Goal: Task Accomplishment & Management: Manage account settings

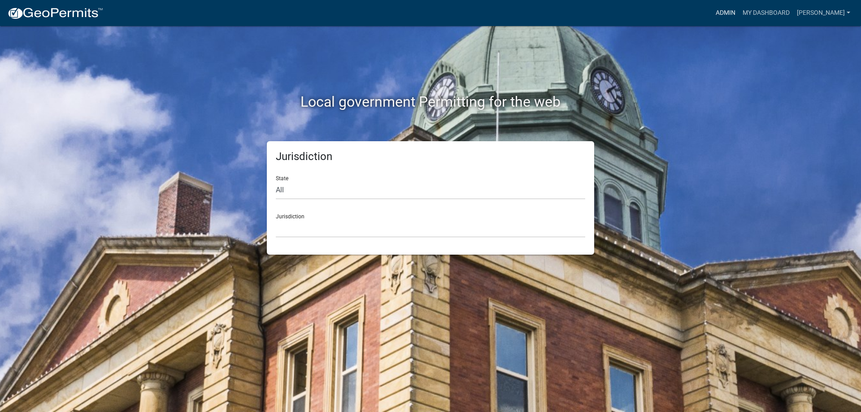
click at [731, 15] on link "Admin" at bounding box center [725, 12] width 27 height 17
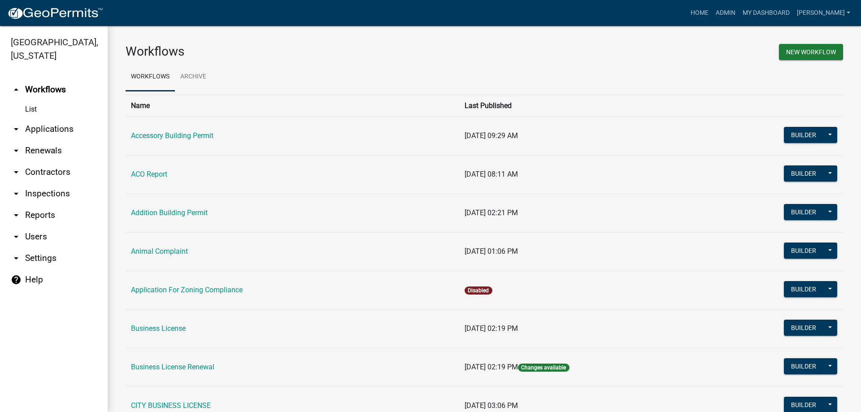
click at [55, 135] on link "arrow_drop_down Applications" at bounding box center [54, 129] width 108 height 22
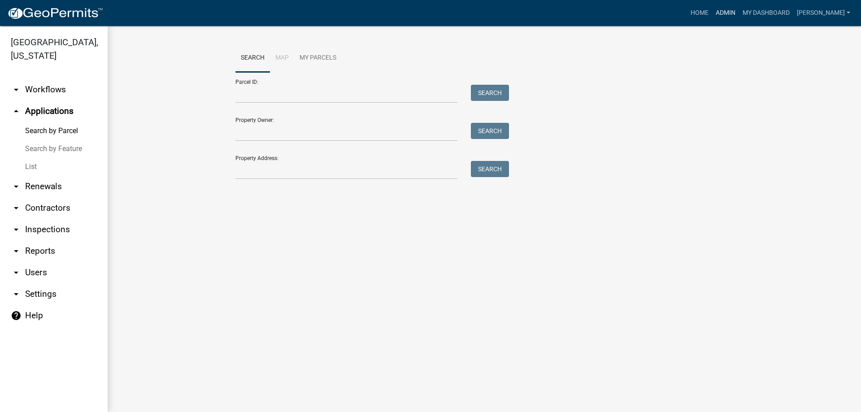
click at [734, 7] on link "Admin" at bounding box center [725, 12] width 27 height 17
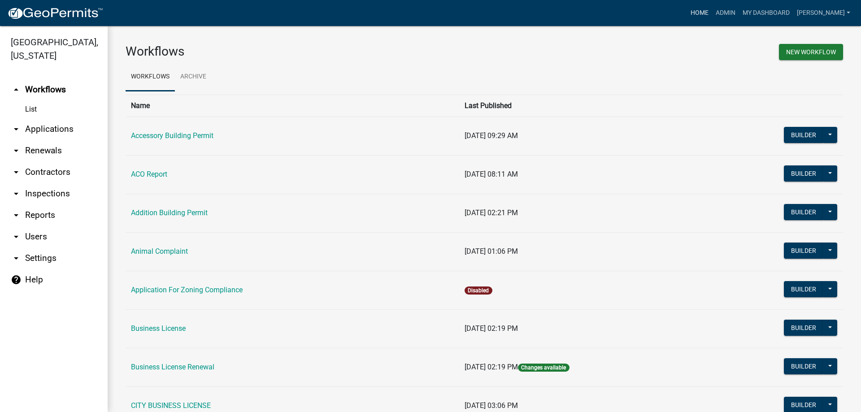
click at [707, 10] on link "Home" at bounding box center [699, 12] width 25 height 17
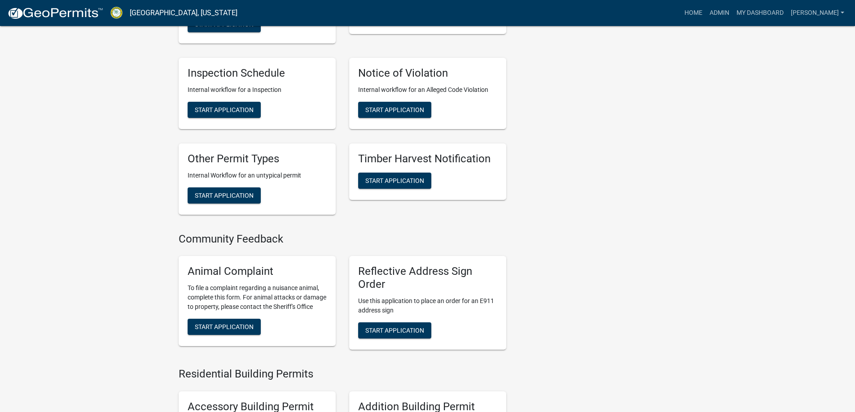
scroll to position [359, 0]
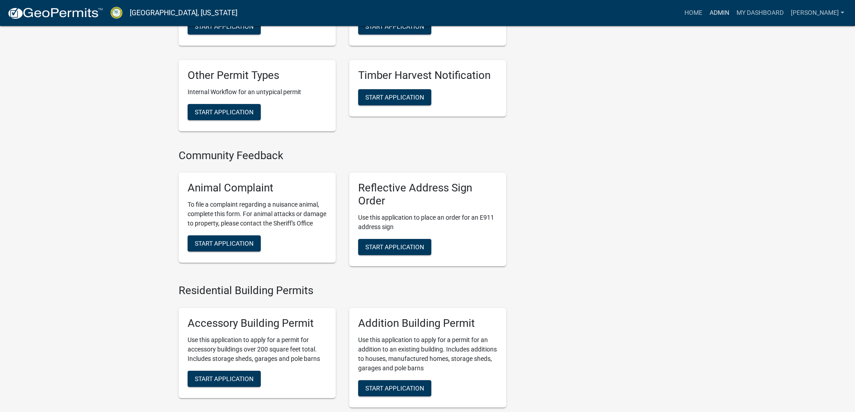
click at [733, 11] on link "Admin" at bounding box center [719, 12] width 27 height 17
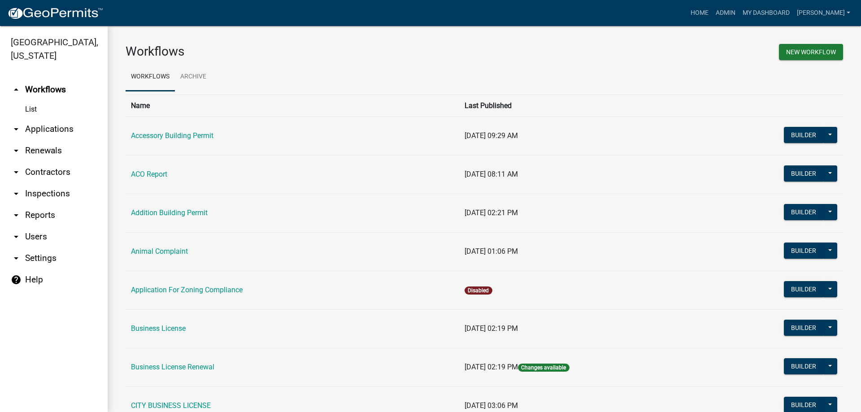
click at [61, 130] on link "arrow_drop_down Applications" at bounding box center [54, 129] width 108 height 22
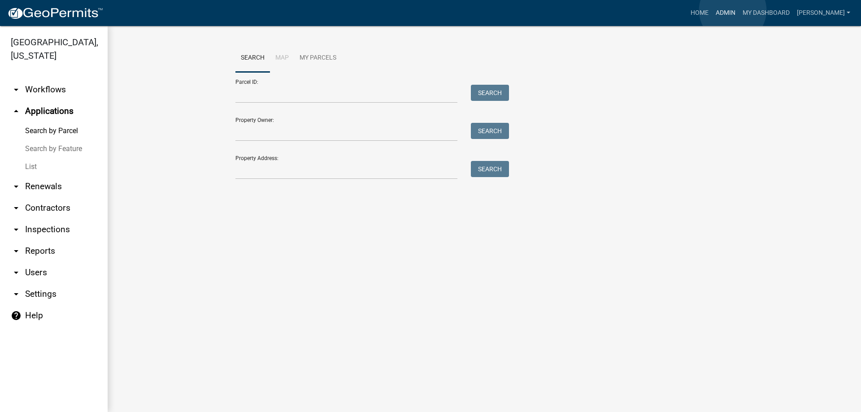
click at [733, 10] on link "Admin" at bounding box center [725, 12] width 27 height 17
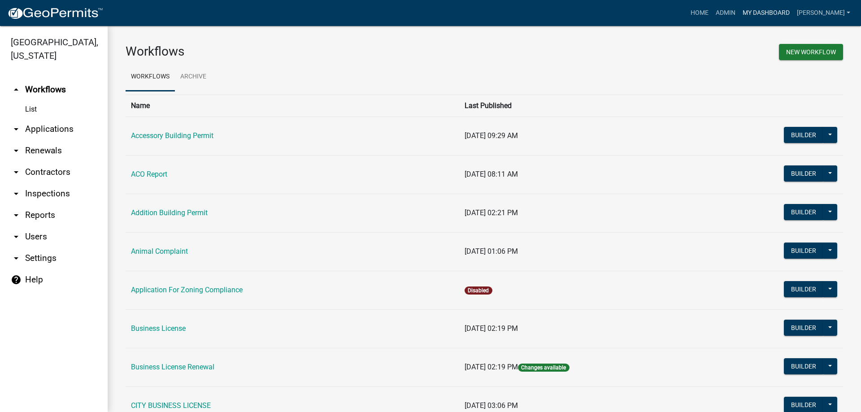
click at [768, 13] on link "My Dashboard" at bounding box center [766, 12] width 54 height 17
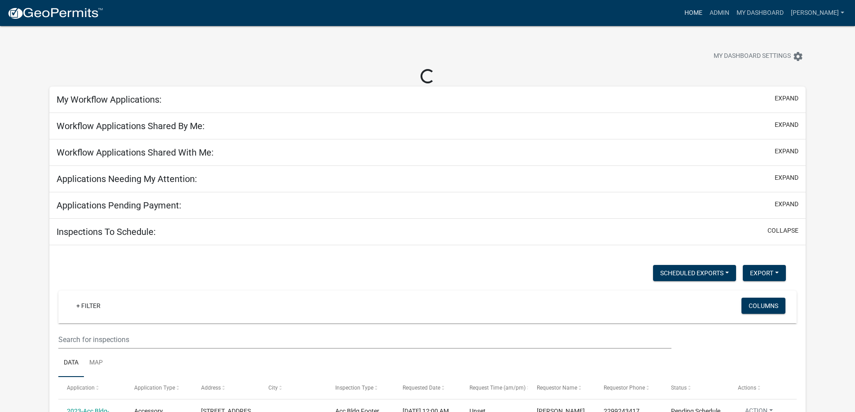
click at [700, 13] on link "Home" at bounding box center [693, 12] width 25 height 17
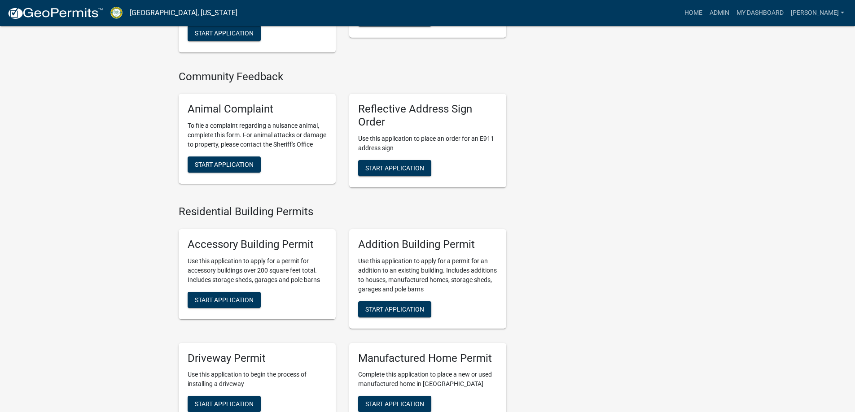
scroll to position [437, 0]
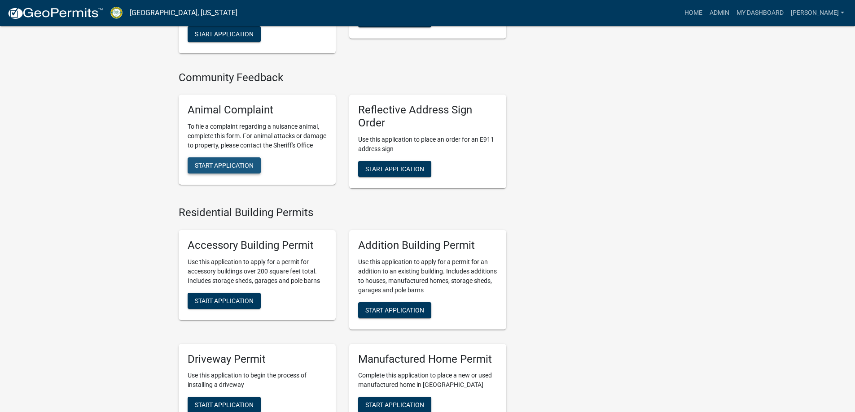
click at [249, 169] on span "Start Application" at bounding box center [224, 165] width 59 height 7
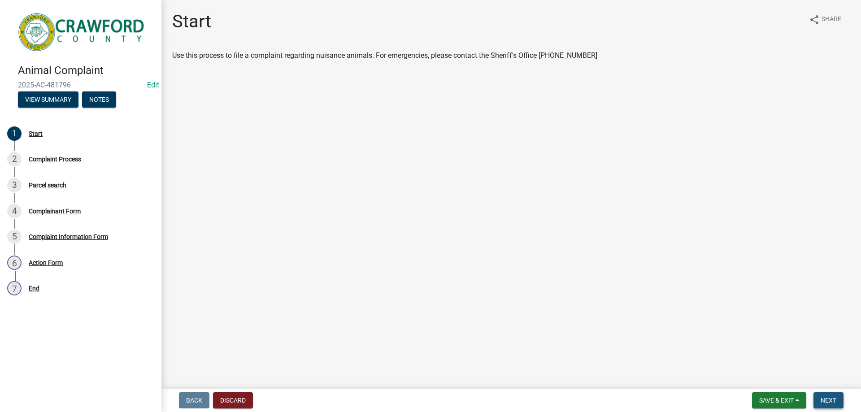
click at [842, 404] on button "Next" at bounding box center [829, 401] width 30 height 16
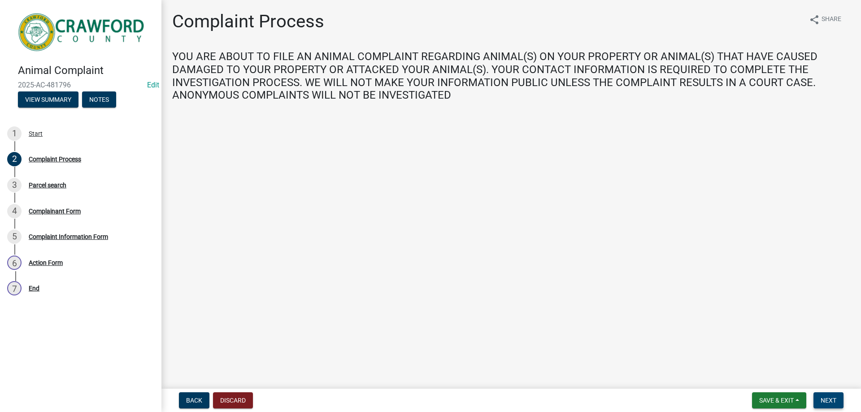
click at [833, 403] on span "Next" at bounding box center [829, 400] width 16 height 7
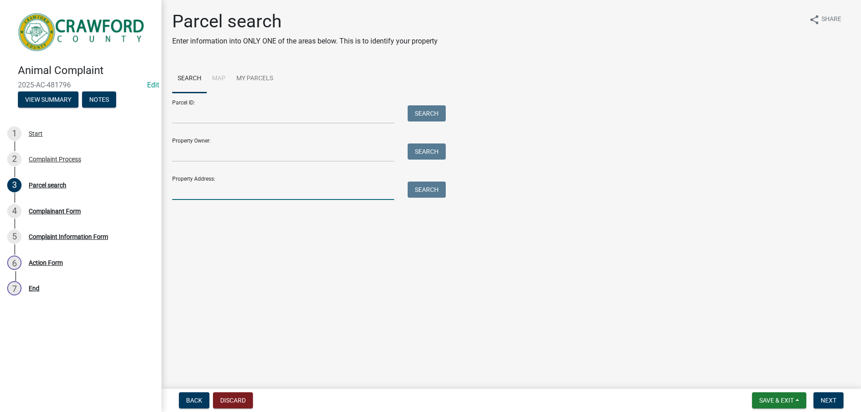
click at [215, 194] on input "Property Address:" at bounding box center [283, 191] width 222 height 18
type input "412"
click at [422, 192] on button "Search" at bounding box center [427, 190] width 38 height 16
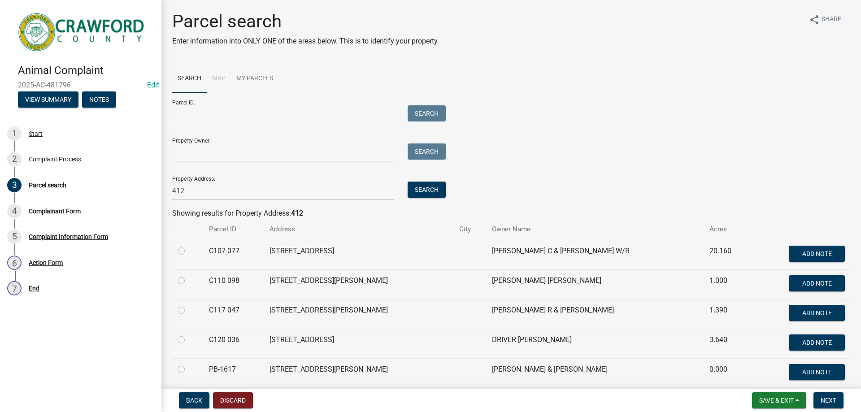
click at [188, 246] on label at bounding box center [188, 246] width 0 height 0
click at [188, 252] on 077 "radio" at bounding box center [191, 249] width 6 height 6
radio 077 "true"
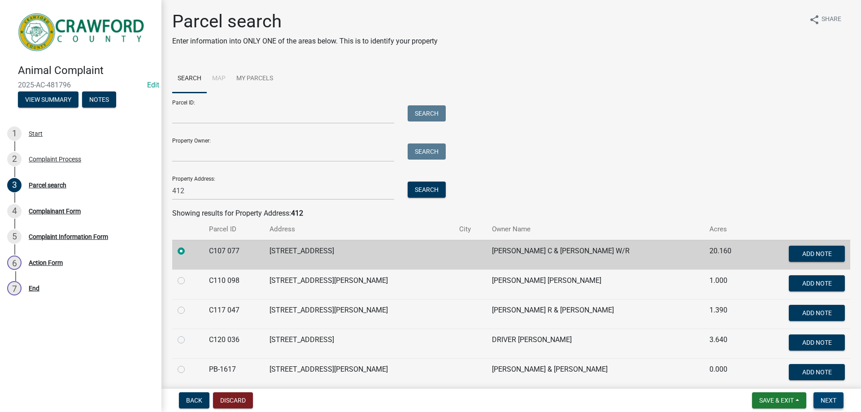
click at [825, 398] on span "Next" at bounding box center [829, 400] width 16 height 7
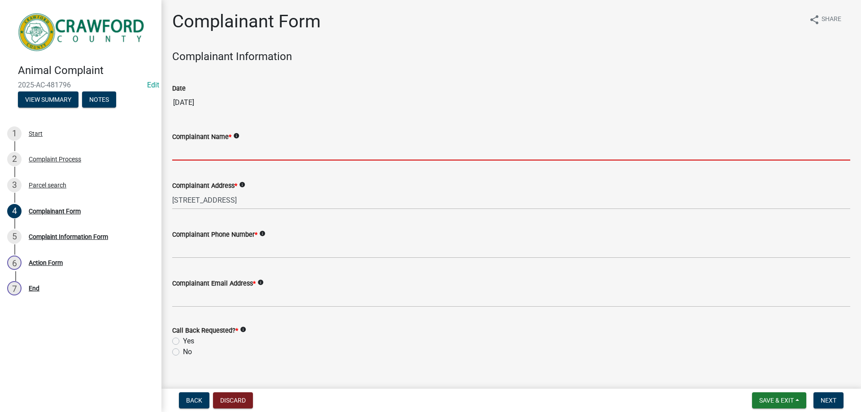
click at [201, 151] on input "Complainant Name *" at bounding box center [511, 151] width 678 height 18
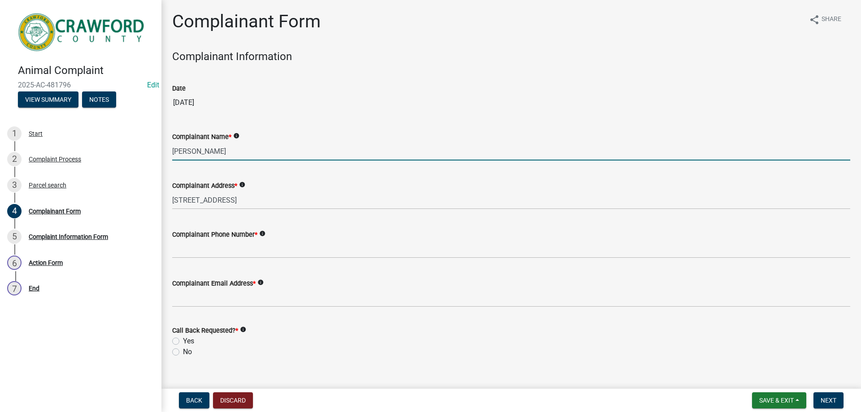
drag, startPoint x: 208, startPoint y: 153, endPoint x: 253, endPoint y: 148, distance: 45.6
click at [253, 148] on input "[PERSON_NAME]" at bounding box center [511, 151] width 678 height 18
drag, startPoint x: 207, startPoint y: 151, endPoint x: 267, endPoint y: 152, distance: 60.1
click at [267, 152] on input "[PERSON_NAME]" at bounding box center [511, 151] width 678 height 18
type input "[PERSON_NAME]"
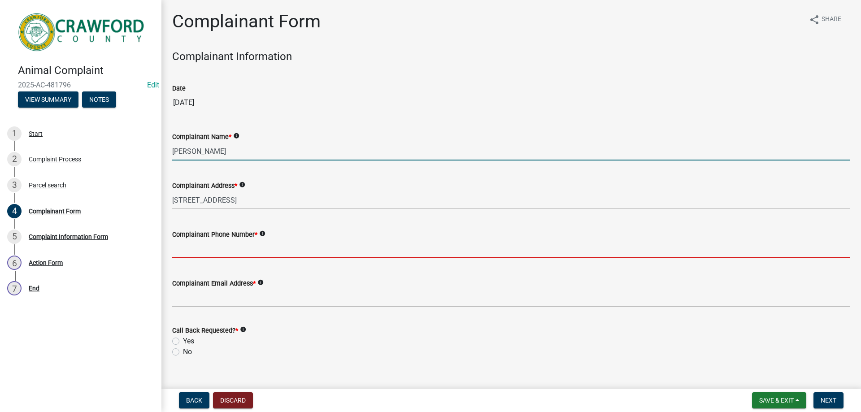
click at [231, 250] on input "Complainant Phone Number *" at bounding box center [511, 249] width 678 height 18
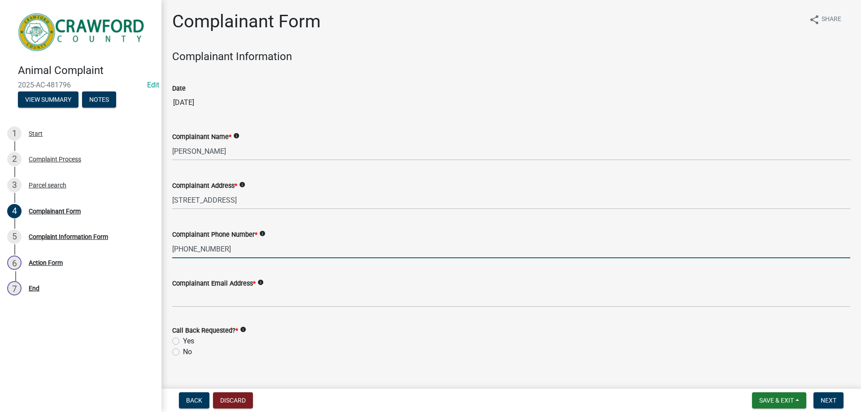
type input "[PHONE_NUMBER]"
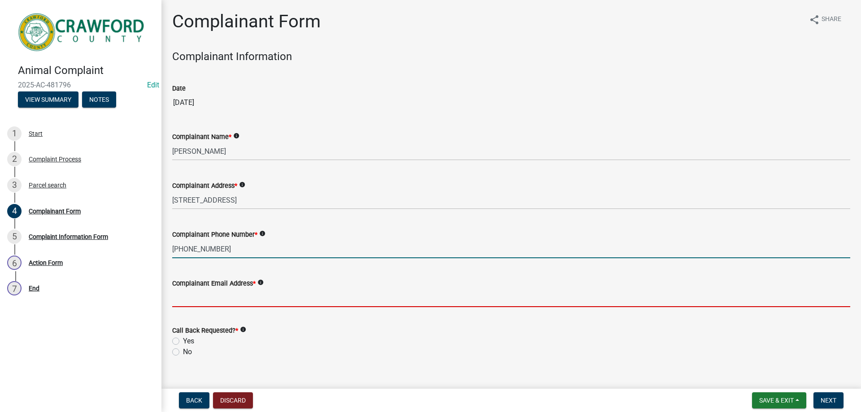
click at [243, 298] on input "Complainant Email Address *" at bounding box center [511, 298] width 678 height 18
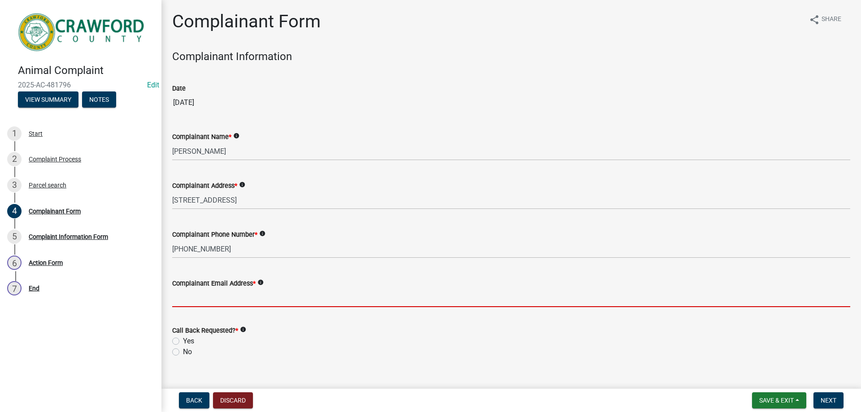
type input "[PERSON_NAME][EMAIL_ADDRESS][DOMAIN_NAME]"
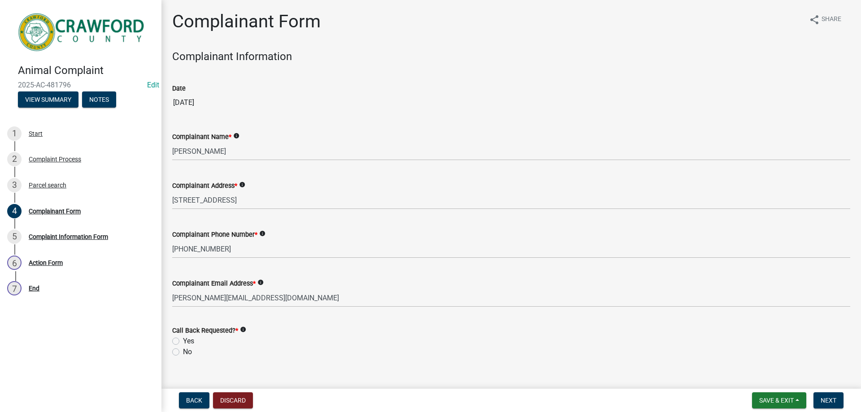
click at [183, 340] on label "Yes" at bounding box center [188, 341] width 11 height 11
click at [183, 340] on input "Yes" at bounding box center [186, 339] width 6 height 6
radio input "true"
click at [821, 400] on span "Next" at bounding box center [829, 400] width 16 height 7
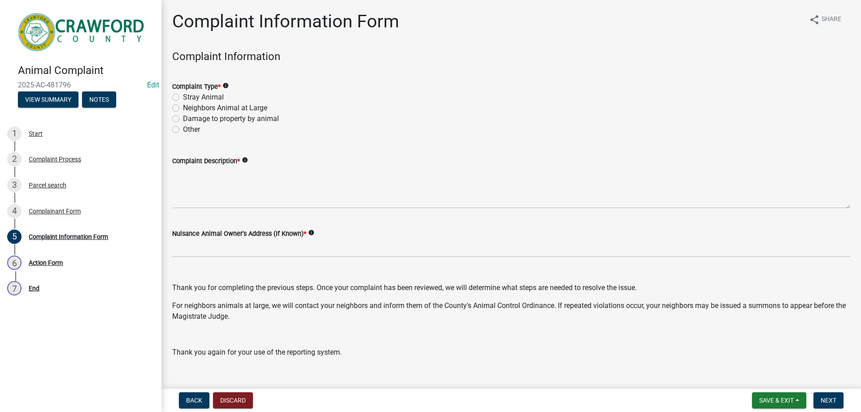
click at [183, 126] on label "Other" at bounding box center [191, 129] width 17 height 11
click at [183, 126] on input "Other" at bounding box center [186, 127] width 6 height 6
radio input "true"
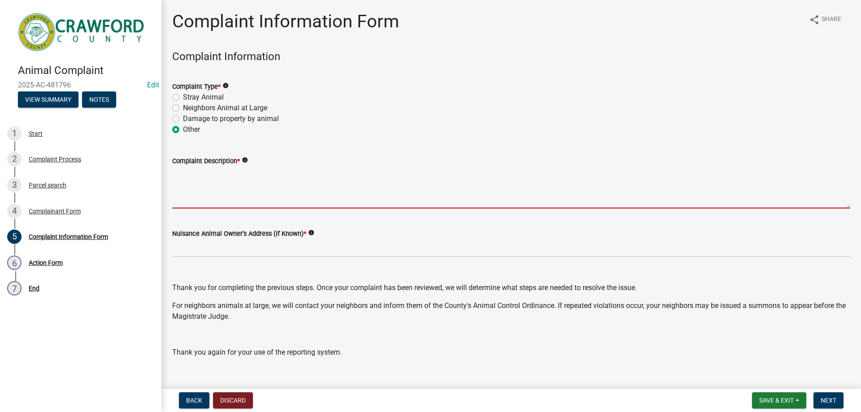
click at [207, 178] on textarea "Complaint Description *" at bounding box center [511, 187] width 678 height 42
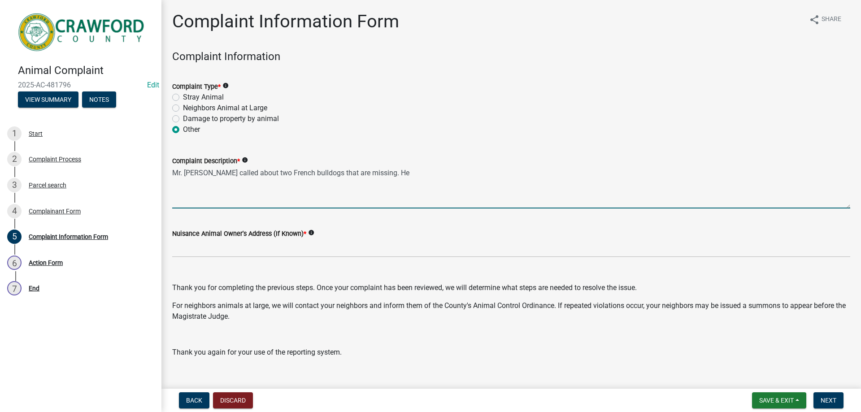
click at [207, 175] on textarea "Mr. [PERSON_NAME] called about two French bulldogs that are missing. He" at bounding box center [511, 187] width 678 height 42
click at [515, 172] on textarea "Mr. [PERSON_NAME] ( not sure how he spells his name)called about two French bul…" at bounding box center [511, 187] width 678 height 42
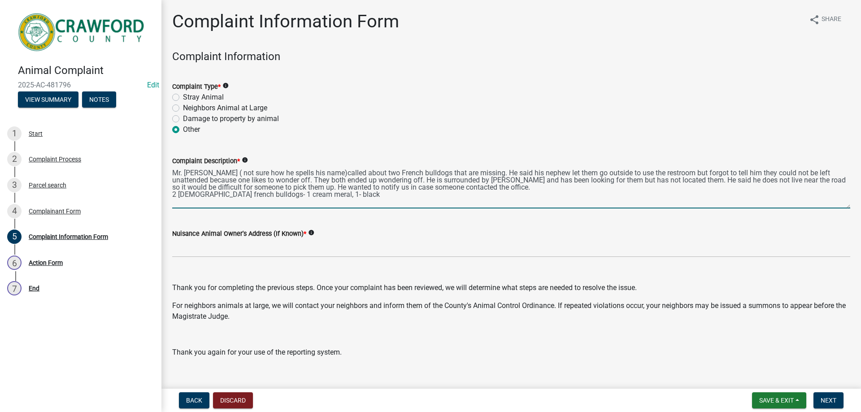
click at [294, 195] on textarea "Mr. [PERSON_NAME] ( not sure how he spells his name)called about two French bul…" at bounding box center [511, 187] width 678 height 42
click at [357, 194] on textarea "Mr. [PERSON_NAME] ( not sure how he spells his name)called about two French bul…" at bounding box center [511, 187] width 678 height 42
type textarea "Mr. [PERSON_NAME] ( not sure how he spells his name)called about two French bul…"
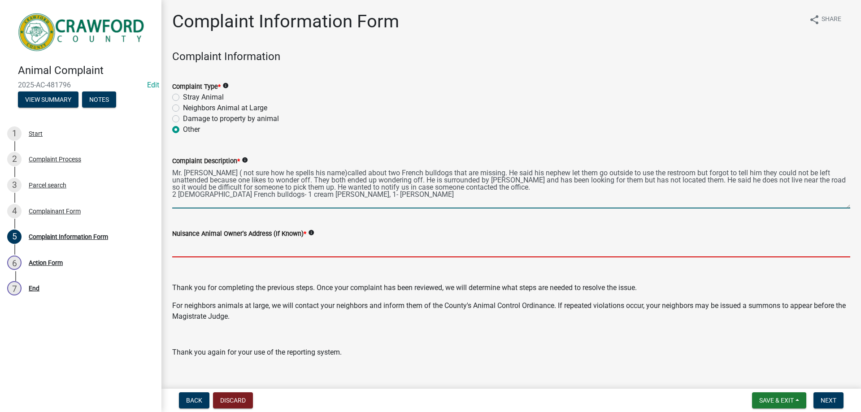
click at [209, 246] on input "Nuisance Animal Owner's Address (If Known) *" at bounding box center [511, 248] width 678 height 18
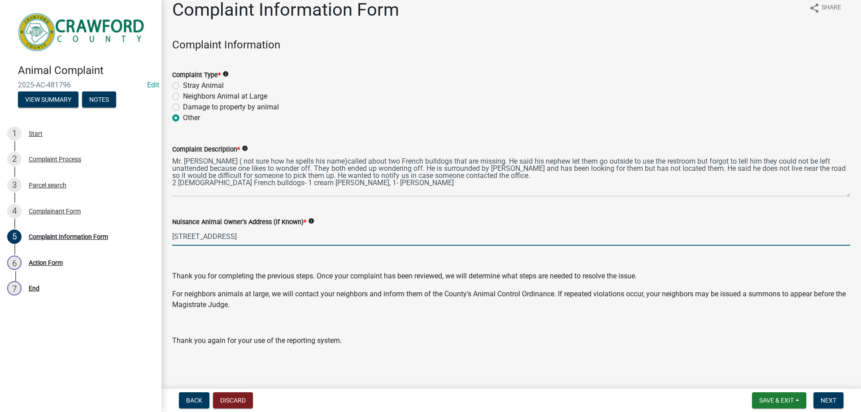
scroll to position [15, 0]
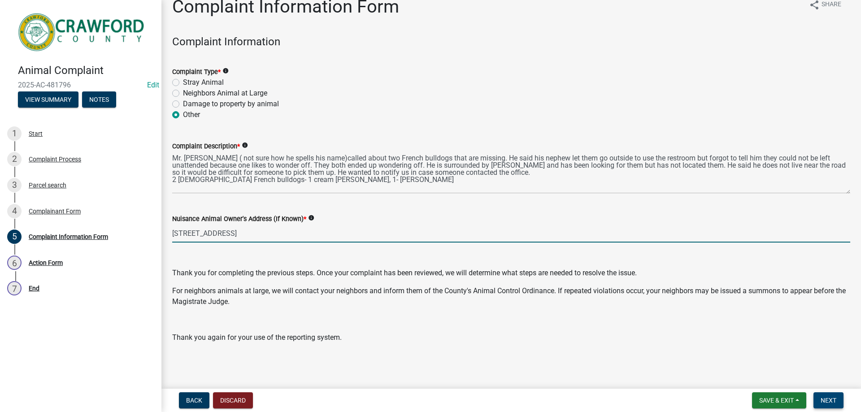
type input "[STREET_ADDRESS]"
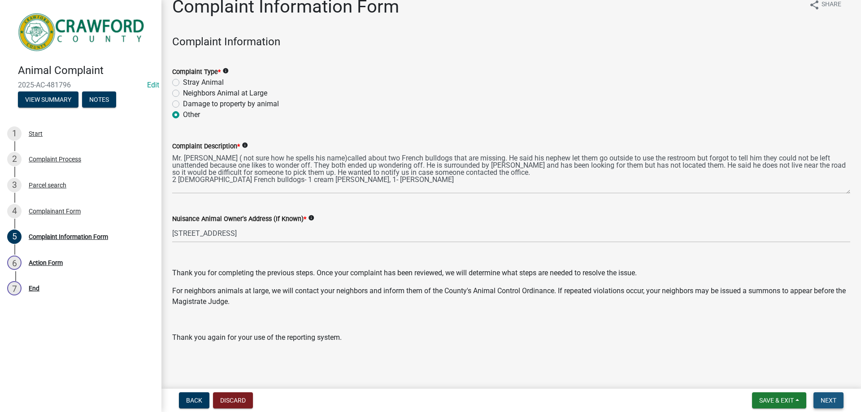
click at [833, 405] on button "Next" at bounding box center [829, 401] width 30 height 16
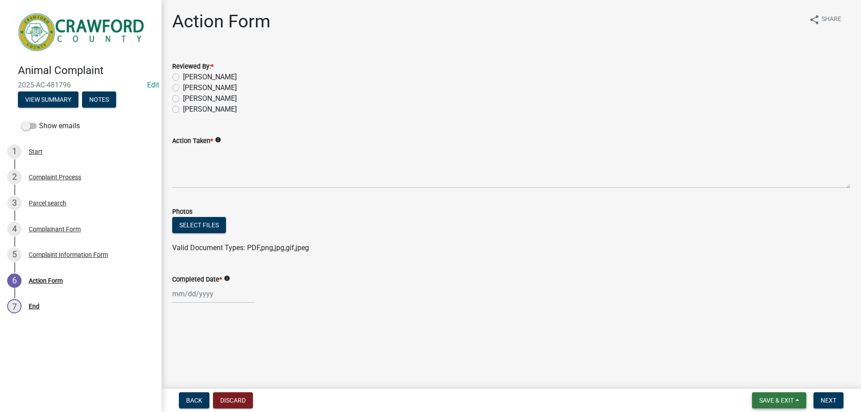
click at [780, 398] on span "Save & Exit" at bounding box center [776, 400] width 35 height 7
click at [767, 374] on button "Save & Exit" at bounding box center [771, 378] width 72 height 22
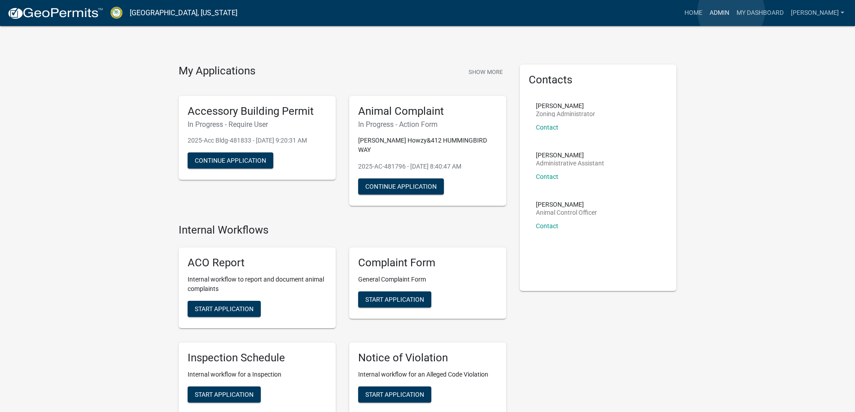
click at [729, 13] on link "Admin" at bounding box center [719, 12] width 27 height 17
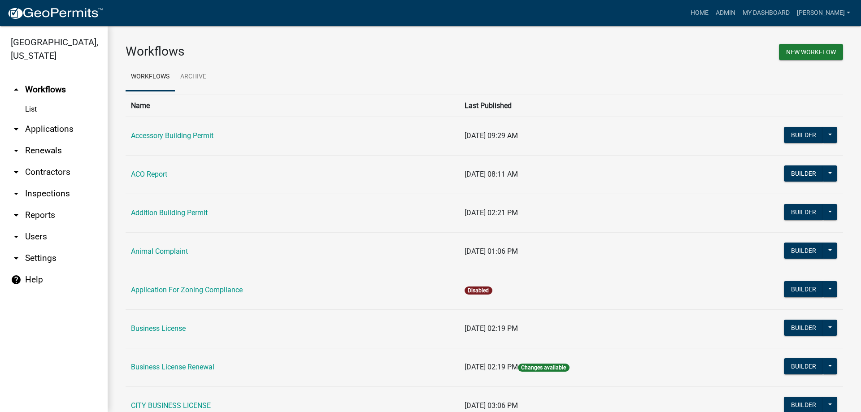
click at [53, 134] on link "arrow_drop_down Applications" at bounding box center [54, 129] width 108 height 22
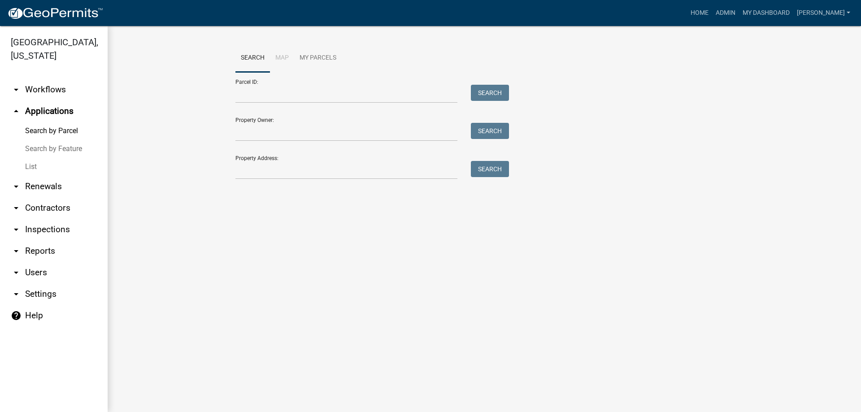
click at [35, 164] on link "List" at bounding box center [54, 167] width 108 height 18
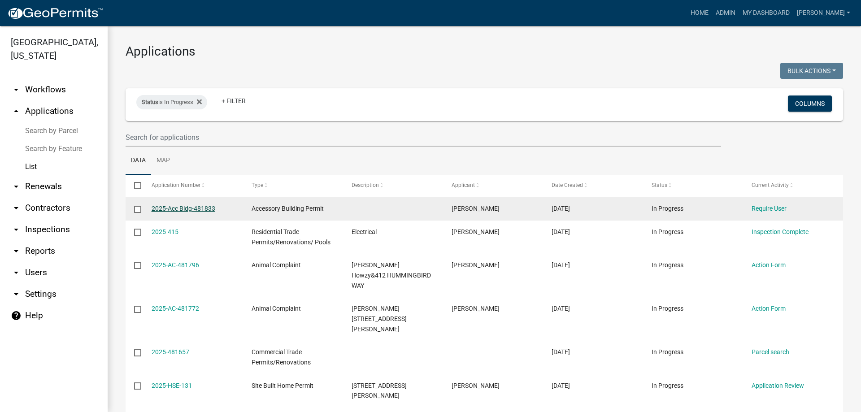
click at [191, 205] on link "2025-Acc Bldg-481833" at bounding box center [184, 208] width 64 height 7
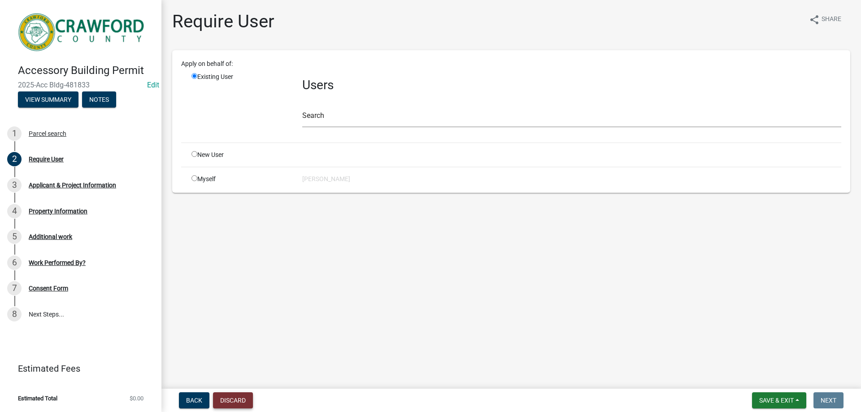
click at [246, 400] on button "Discard" at bounding box center [233, 401] width 40 height 16
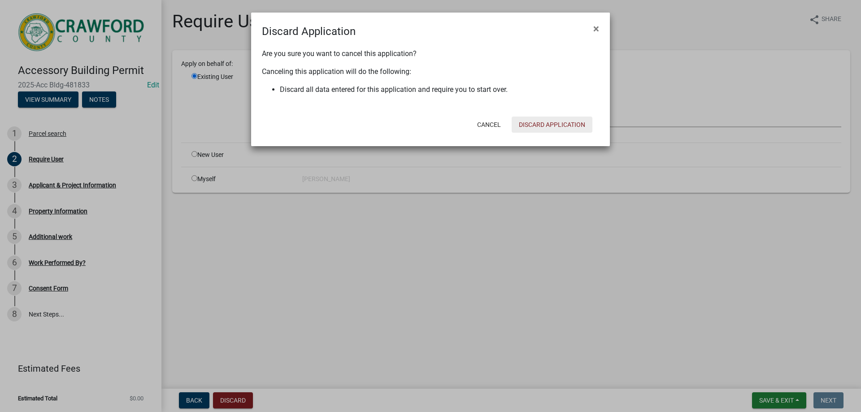
click at [563, 122] on button "Discard Application" at bounding box center [552, 125] width 81 height 16
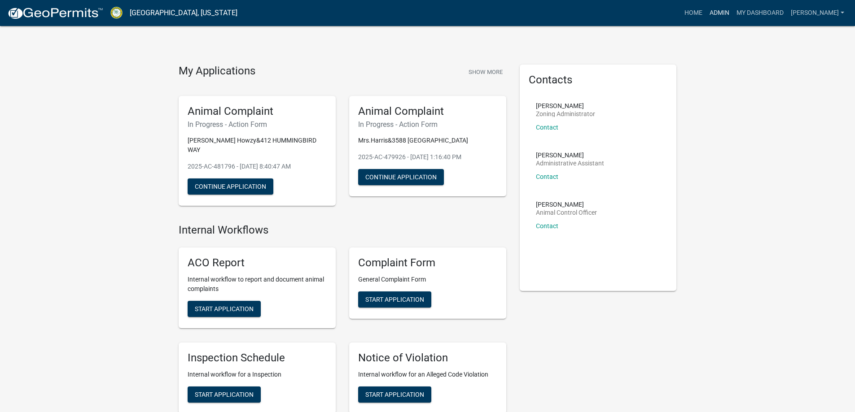
click at [727, 16] on link "Admin" at bounding box center [719, 12] width 27 height 17
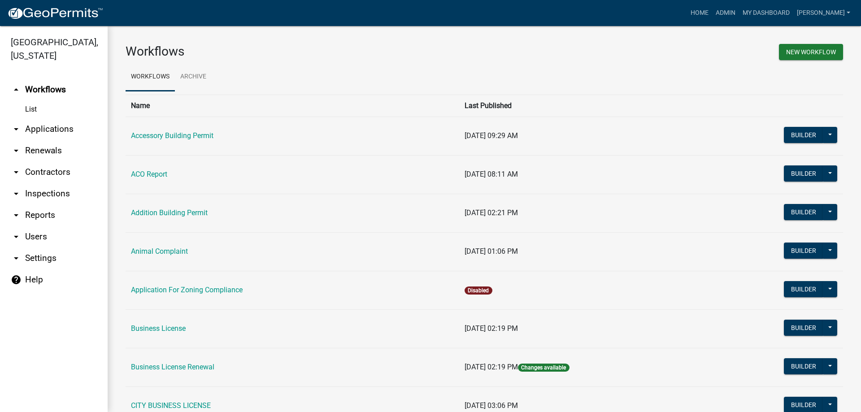
click at [57, 127] on link "arrow_drop_down Applications" at bounding box center [54, 129] width 108 height 22
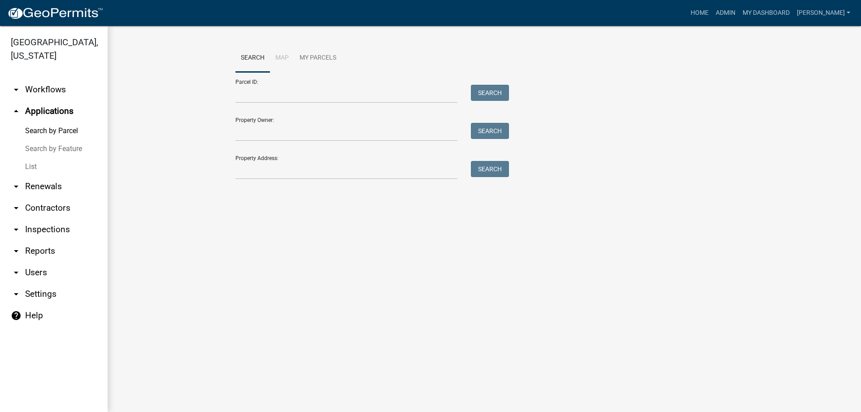
click at [30, 167] on link "List" at bounding box center [54, 167] width 108 height 18
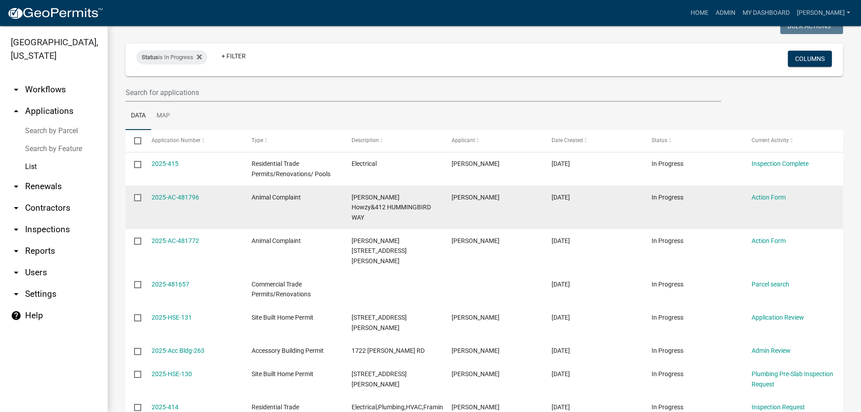
scroll to position [90, 0]
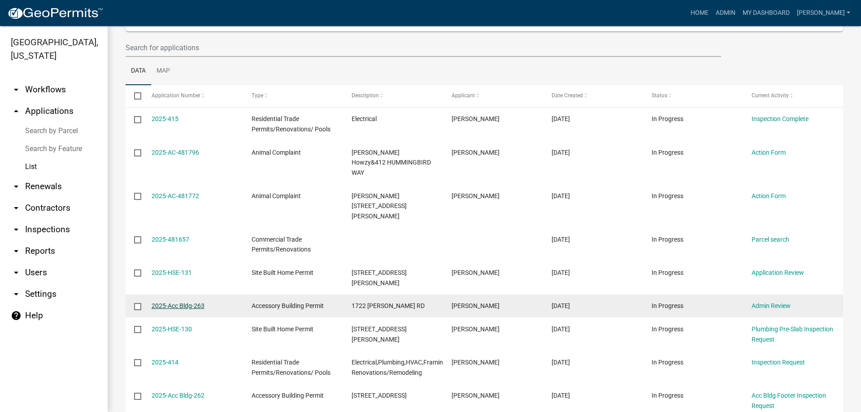
click at [173, 302] on link "2025-Acc Bldg-263" at bounding box center [178, 305] width 53 height 7
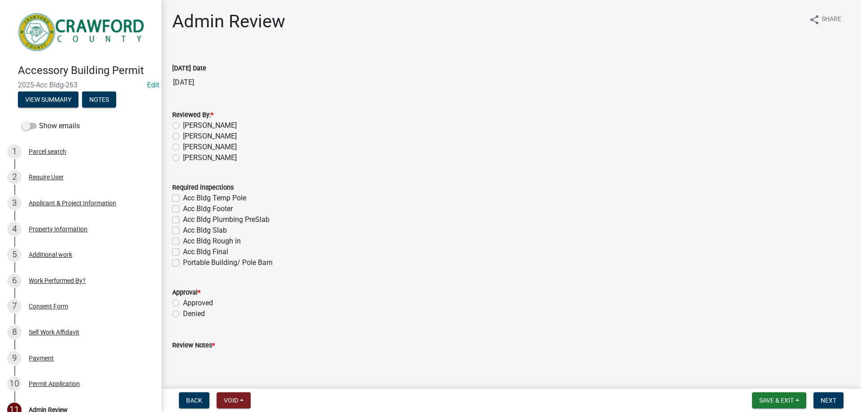
click at [183, 124] on label "[PERSON_NAME]" at bounding box center [210, 125] width 54 height 11
click at [183, 124] on input "[PERSON_NAME]" at bounding box center [186, 123] width 6 height 6
radio input "true"
click at [53, 228] on div "Property Information" at bounding box center [58, 229] width 59 height 6
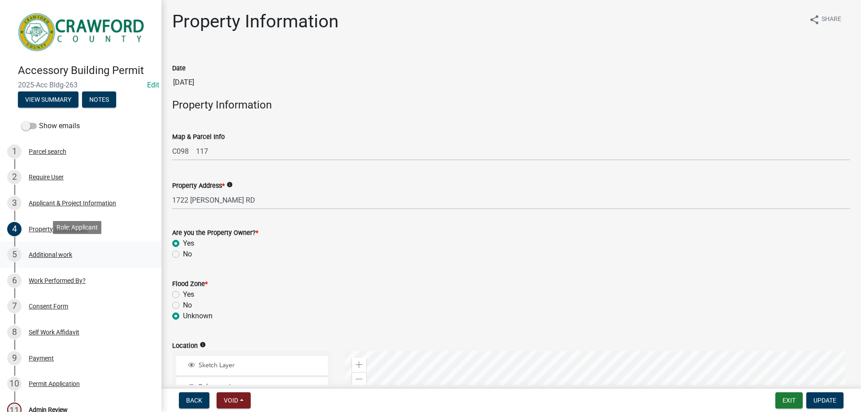
click at [45, 254] on div "Additional work" at bounding box center [51, 255] width 44 height 6
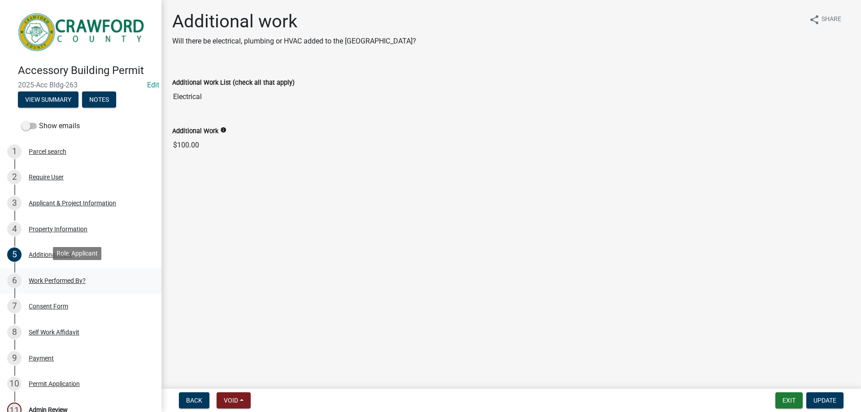
click at [44, 279] on div "Work Performed By?" at bounding box center [57, 281] width 57 height 6
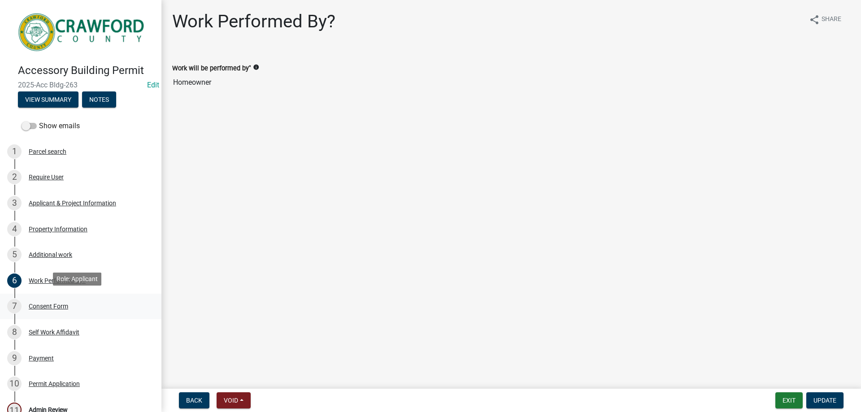
click at [44, 304] on div "Consent Form" at bounding box center [48, 306] width 39 height 6
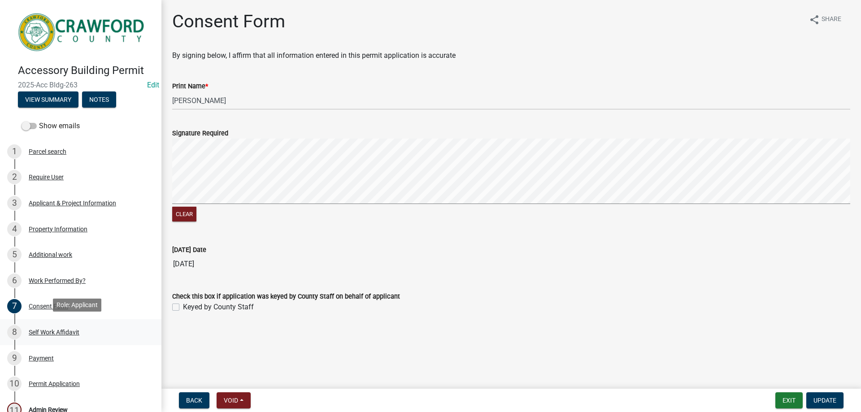
click at [44, 330] on div "Self Work Affidavit" at bounding box center [54, 332] width 51 height 6
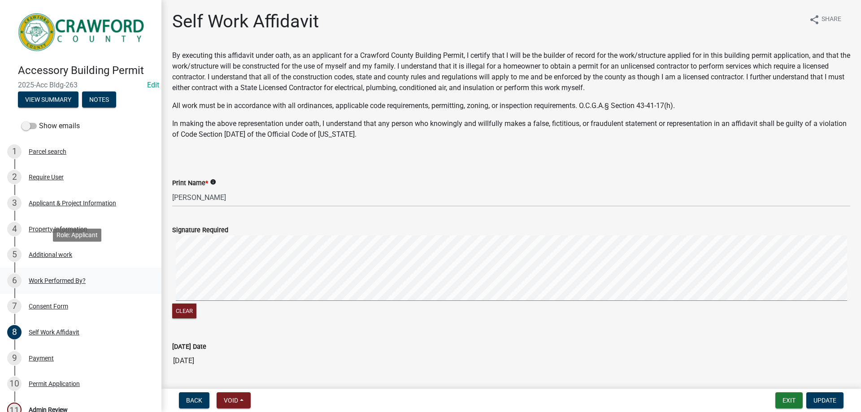
scroll to position [90, 0]
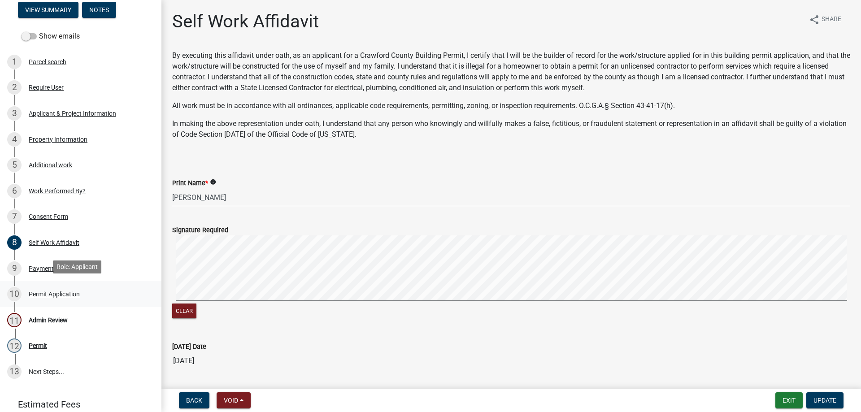
click at [56, 291] on div "Permit Application" at bounding box center [54, 294] width 51 height 6
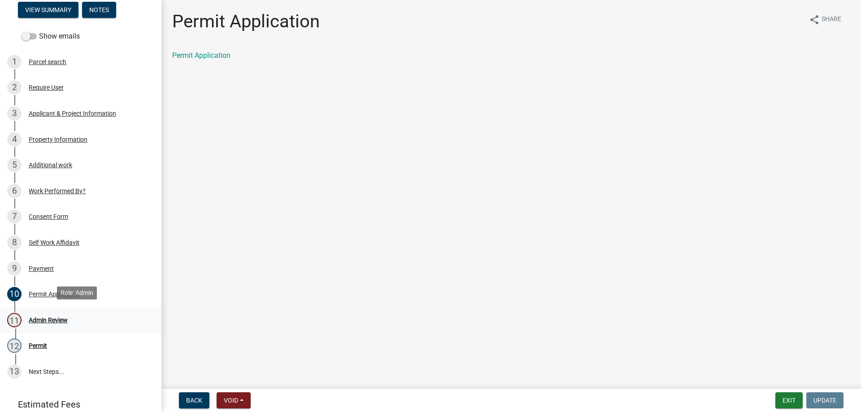
click at [51, 317] on div "Admin Review" at bounding box center [48, 320] width 39 height 6
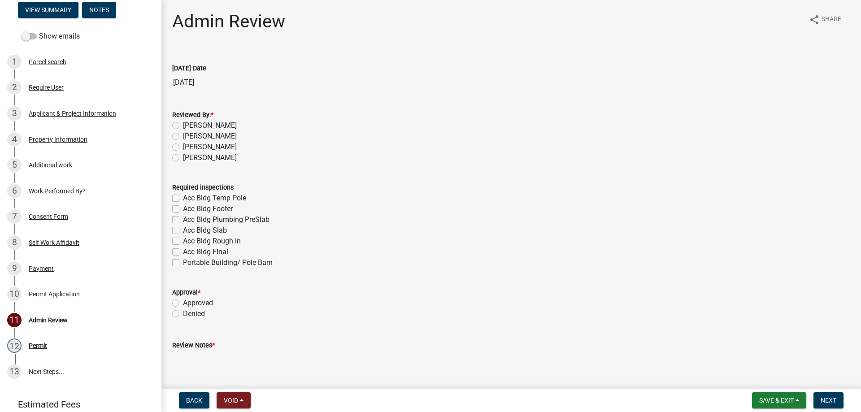
click at [183, 126] on label "[PERSON_NAME]" at bounding box center [210, 125] width 54 height 11
click at [183, 126] on input "[PERSON_NAME]" at bounding box center [186, 123] width 6 height 6
radio input "true"
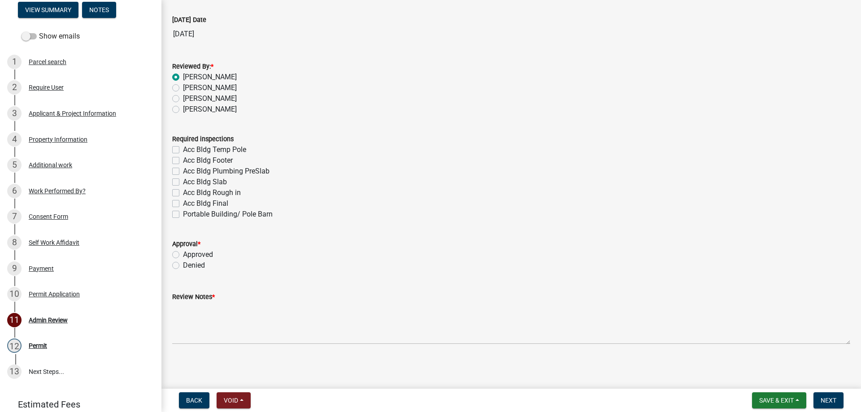
scroll to position [50, 0]
click at [55, 136] on div "Property Information" at bounding box center [58, 139] width 59 height 6
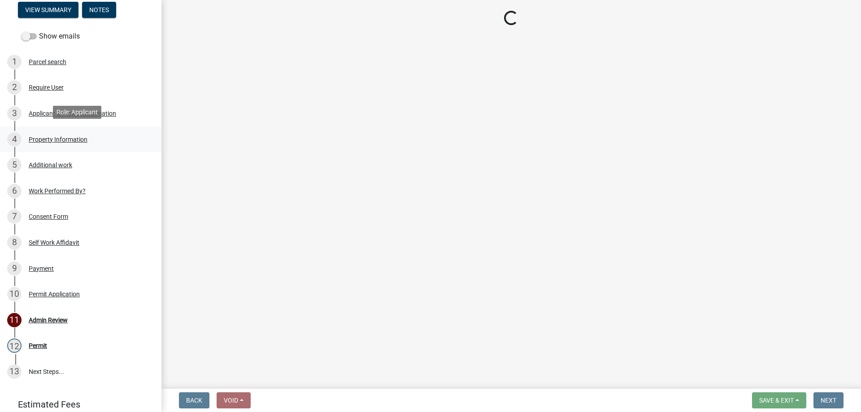
scroll to position [0, 0]
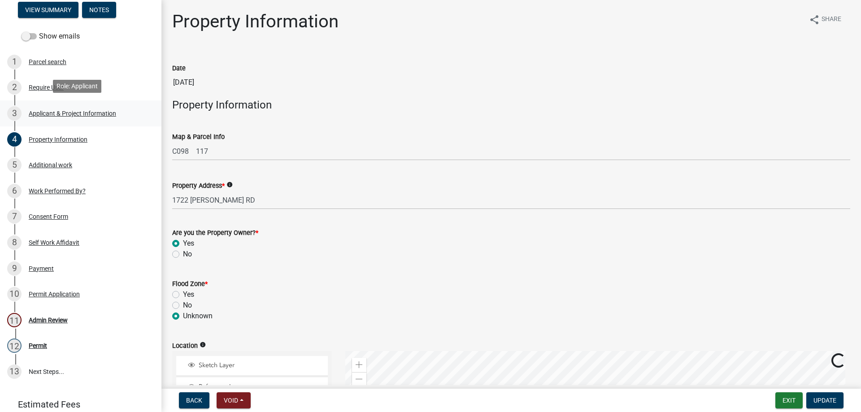
click at [59, 112] on div "Applicant & Project Information" at bounding box center [72, 113] width 87 height 6
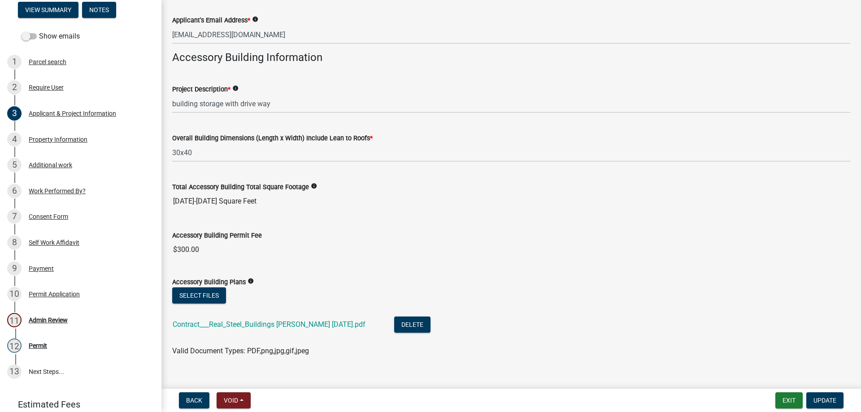
scroll to position [265, 0]
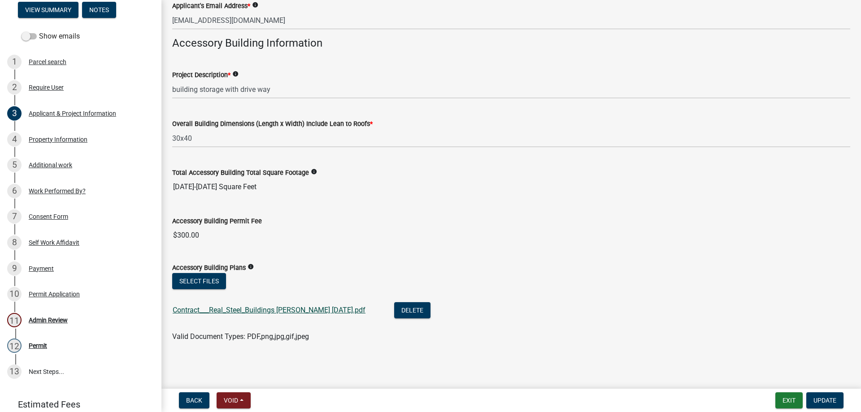
click at [271, 310] on link "Contract___Real_Steel_Buildings [PERSON_NAME] [DATE].pdf" at bounding box center [269, 310] width 193 height 9
click at [53, 318] on div "Admin Review" at bounding box center [48, 320] width 39 height 6
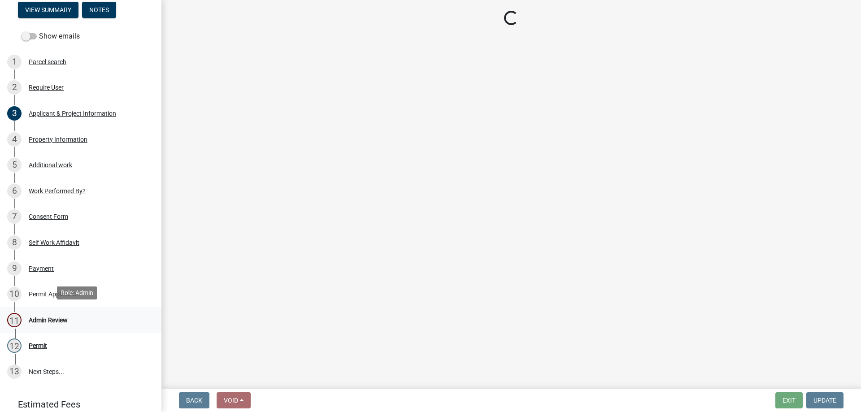
scroll to position [0, 0]
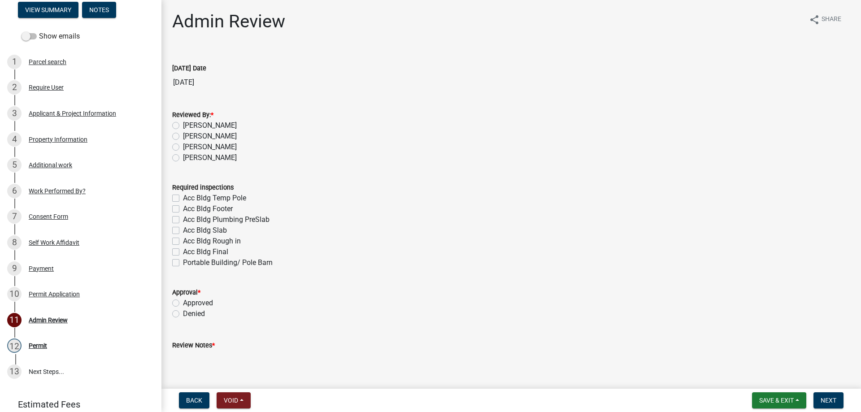
click at [183, 126] on label "[PERSON_NAME]" at bounding box center [210, 125] width 54 height 11
click at [183, 126] on input "[PERSON_NAME]" at bounding box center [186, 123] width 6 height 6
radio input "true"
click at [183, 207] on label "Acc Bldg Footer" at bounding box center [208, 209] width 50 height 11
click at [183, 207] on input "Acc Bldg Footer" at bounding box center [186, 207] width 6 height 6
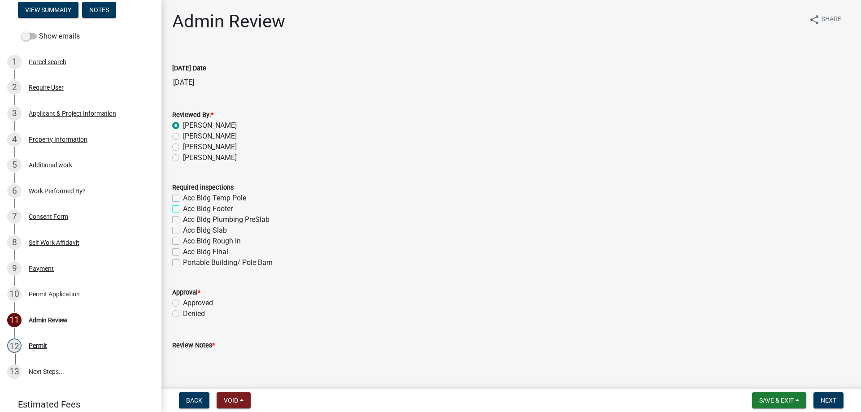
checkbox input "true"
checkbox input "false"
checkbox input "true"
checkbox input "false"
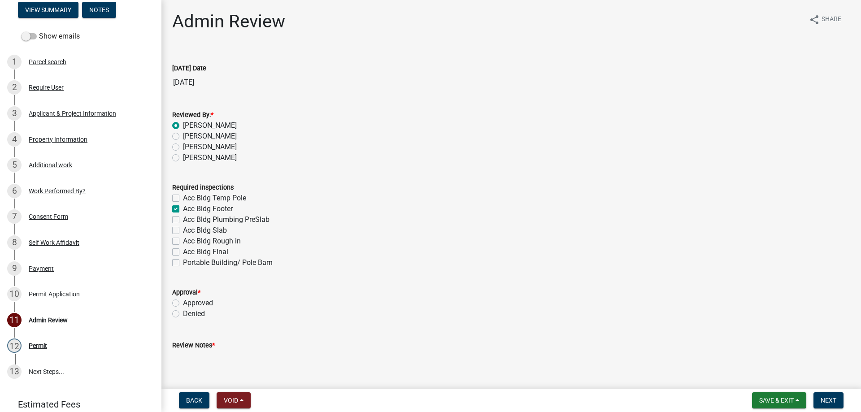
checkbox input "false"
click at [183, 231] on label "Acc Bldg Slab" at bounding box center [205, 230] width 44 height 11
click at [183, 231] on input "Acc Bldg Slab" at bounding box center [186, 228] width 6 height 6
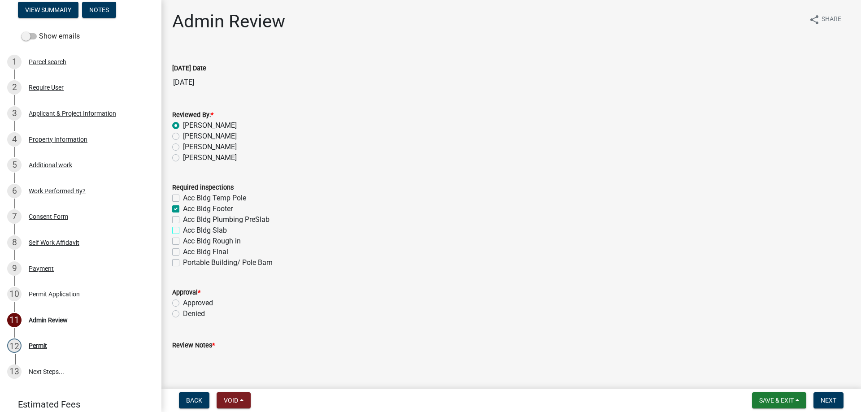
checkbox input "true"
checkbox input "false"
checkbox input "true"
checkbox input "false"
checkbox input "true"
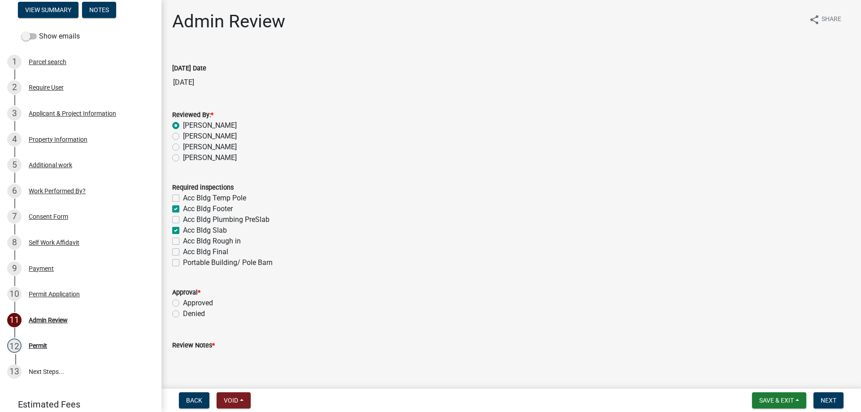
checkbox input "false"
click at [183, 254] on label "Acc Bldg Final" at bounding box center [205, 252] width 45 height 11
click at [183, 253] on input "Acc Bldg Final" at bounding box center [186, 250] width 6 height 6
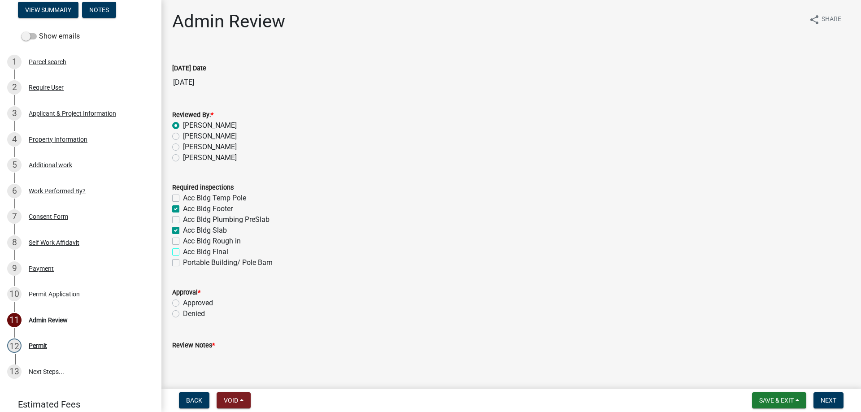
checkbox input "true"
checkbox input "false"
checkbox input "true"
checkbox input "false"
checkbox input "true"
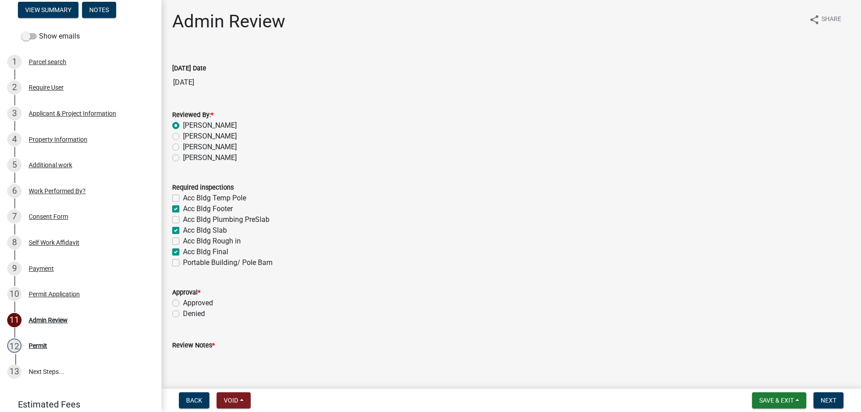
checkbox input "false"
checkbox input "true"
checkbox input "false"
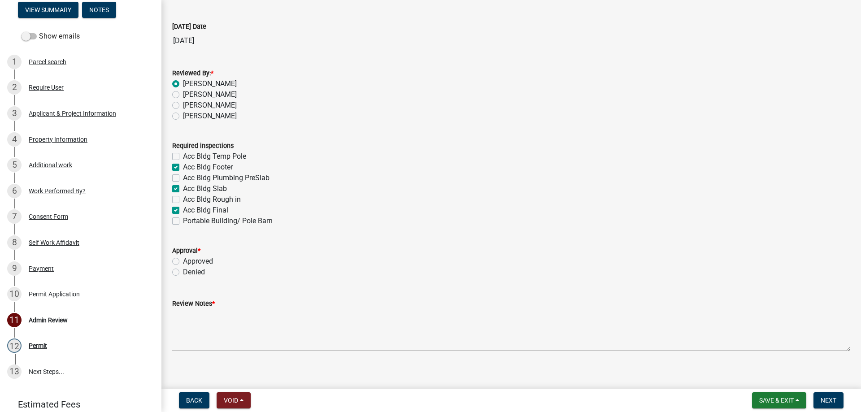
scroll to position [50, 0]
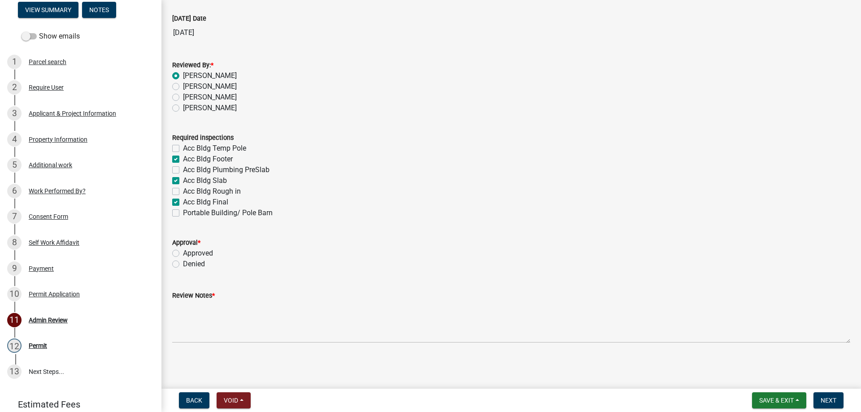
click at [205, 255] on label "Approved" at bounding box center [198, 253] width 30 height 11
click at [189, 254] on input "Approved" at bounding box center [186, 251] width 6 height 6
radio input "true"
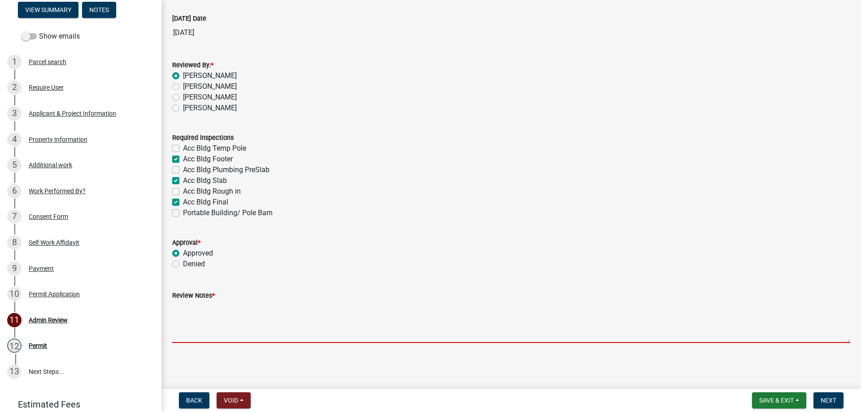
click at [233, 328] on textarea "Review Notes *" at bounding box center [511, 322] width 678 height 42
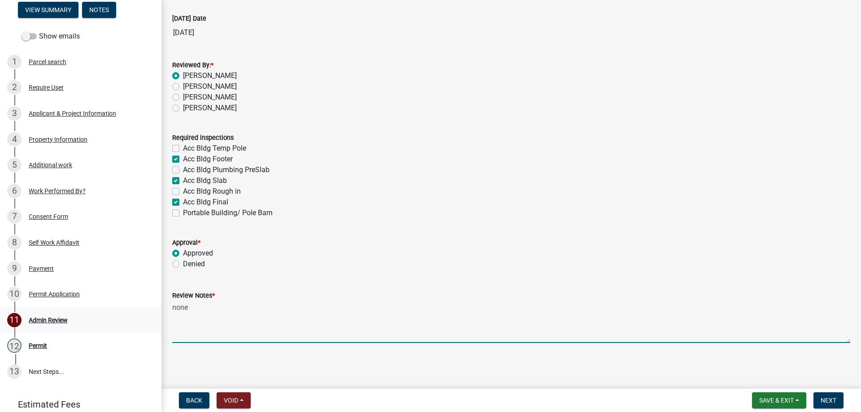
drag, startPoint x: 192, startPoint y: 309, endPoint x: 140, endPoint y: 309, distance: 51.6
click at [140, 309] on div "Accessory Building Permit 2025-Acc Bldg-263 Edit View Summary Notes Show emails…" at bounding box center [430, 206] width 861 height 412
type textarea "resident verified it was 10 ft from property line"
click at [825, 399] on span "Next" at bounding box center [829, 400] width 16 height 7
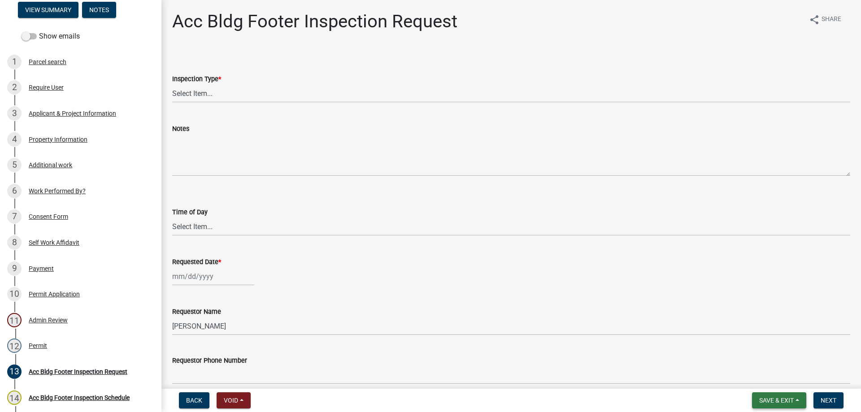
click at [780, 396] on button "Save & Exit" at bounding box center [779, 401] width 54 height 16
click at [768, 380] on button "Save & Exit" at bounding box center [771, 378] width 72 height 22
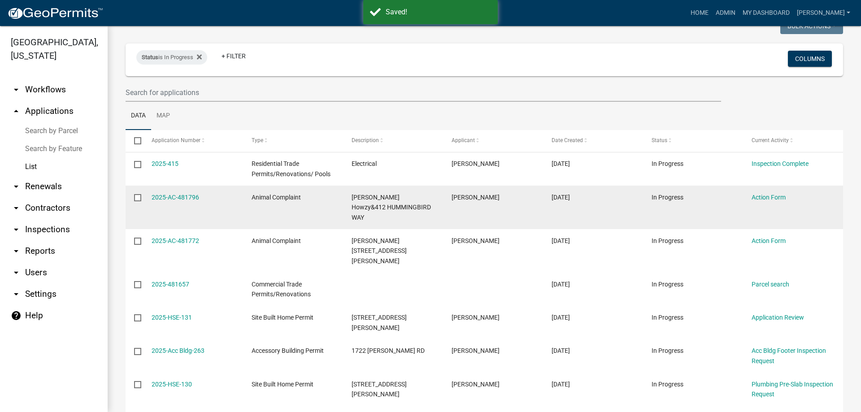
scroll to position [90, 0]
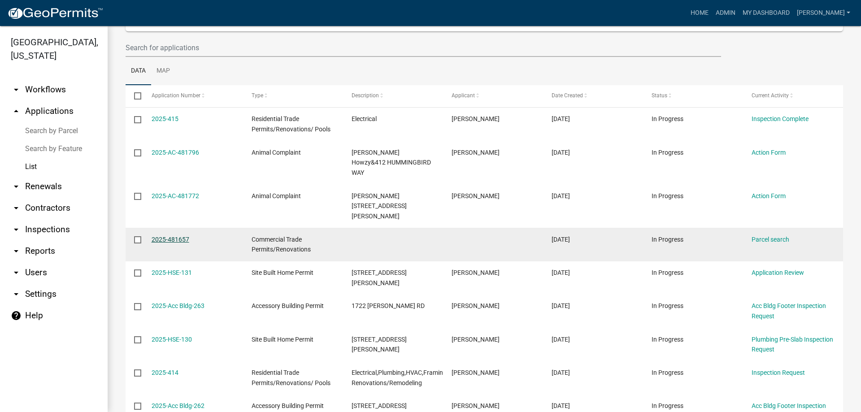
click at [178, 236] on link "2025-481657" at bounding box center [171, 239] width 38 height 7
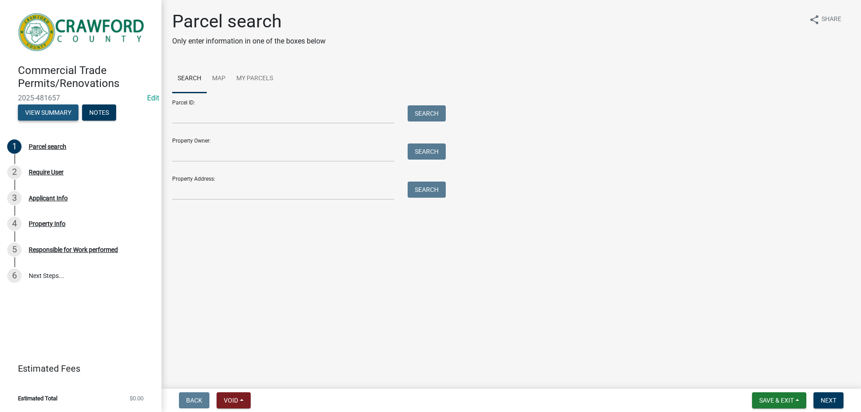
click at [56, 112] on button "View Summary" at bounding box center [48, 113] width 61 height 16
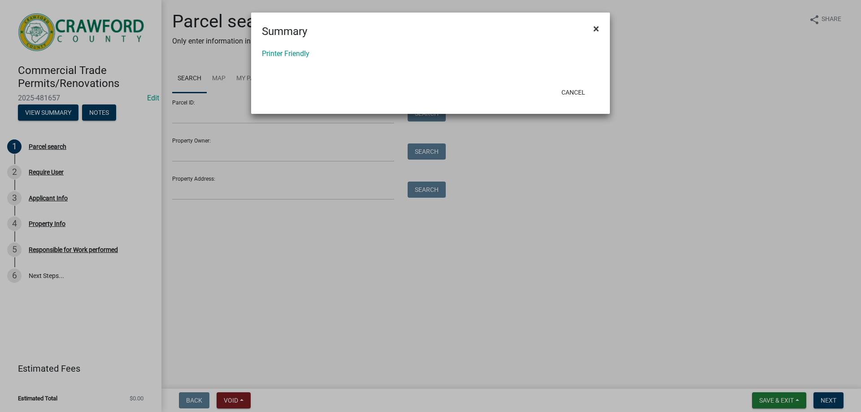
click at [597, 26] on span "×" at bounding box center [597, 28] width 6 height 13
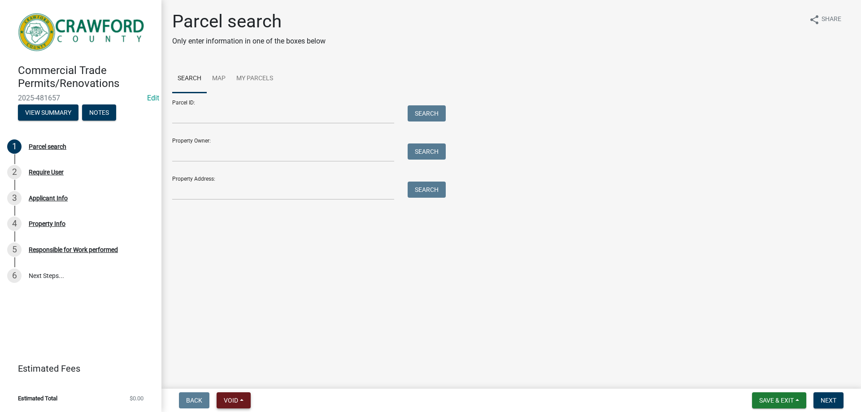
click at [240, 401] on button "Void" at bounding box center [234, 401] width 34 height 16
click at [265, 379] on button "Void" at bounding box center [253, 378] width 72 height 22
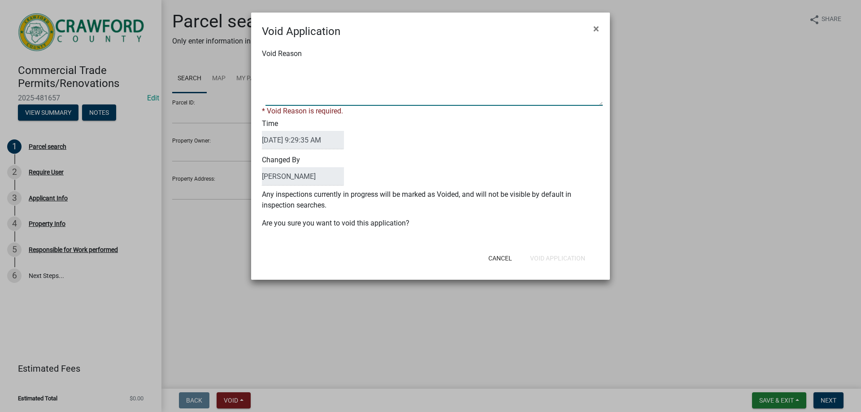
click at [312, 89] on textarea "Void Reason" at bounding box center [434, 83] width 337 height 45
type textarea "DNA"
click at [572, 261] on form "Void Application × Void Reason * Void Reason is required. Time [DATE] 9:29:35 A…" at bounding box center [430, 142] width 359 height 259
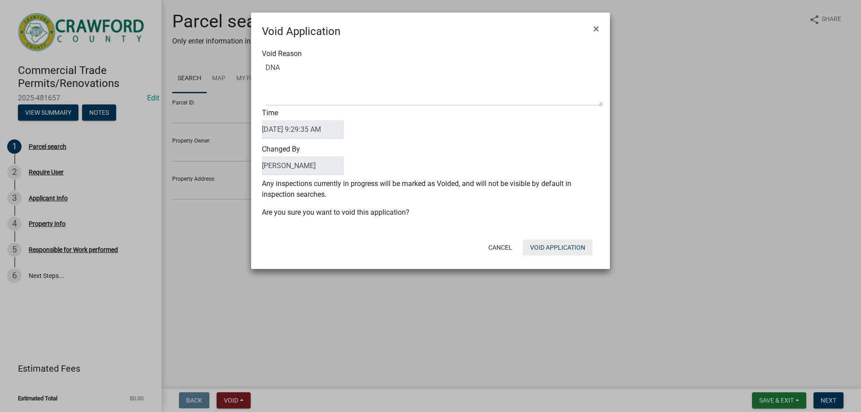
click at [568, 247] on button "Void Application" at bounding box center [558, 248] width 70 height 16
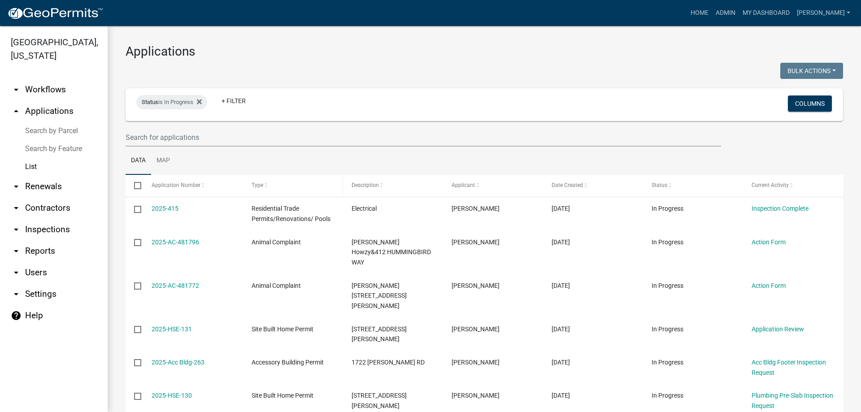
scroll to position [90, 0]
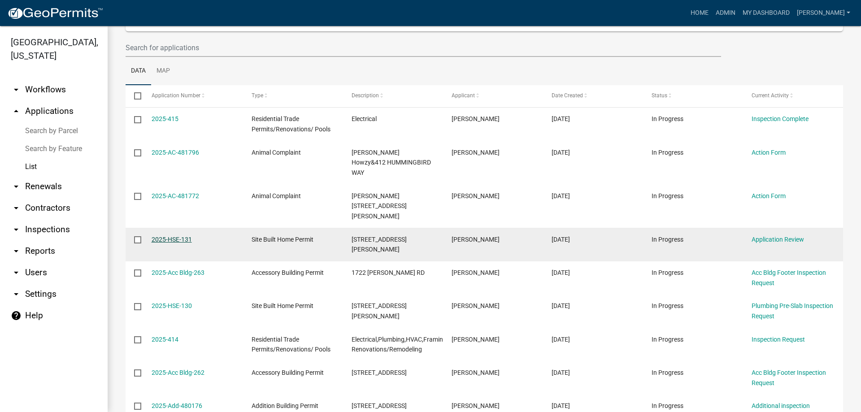
click at [170, 236] on link "2025-HSE-131" at bounding box center [172, 239] width 40 height 7
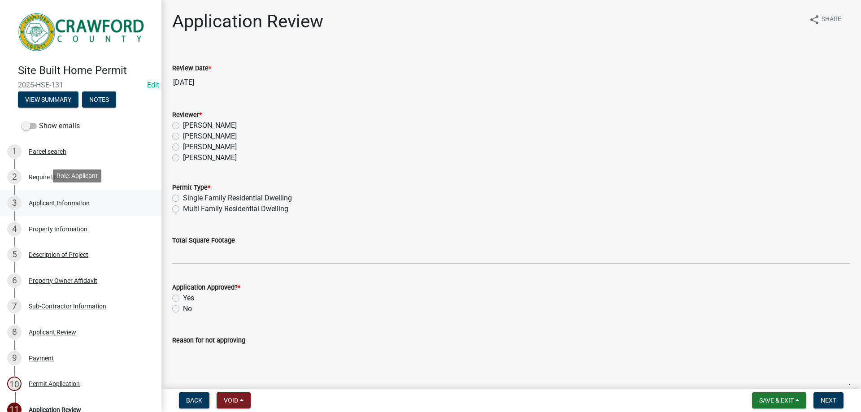
click at [79, 204] on div "Applicant Information" at bounding box center [59, 203] width 61 height 6
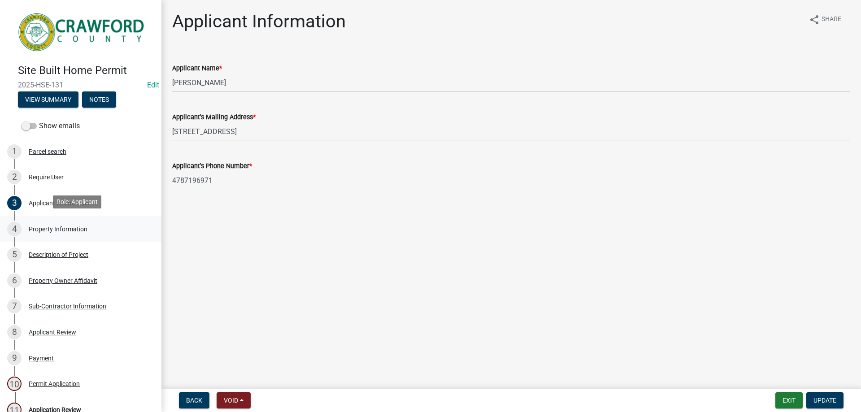
click at [63, 229] on div "Property Information" at bounding box center [58, 229] width 59 height 6
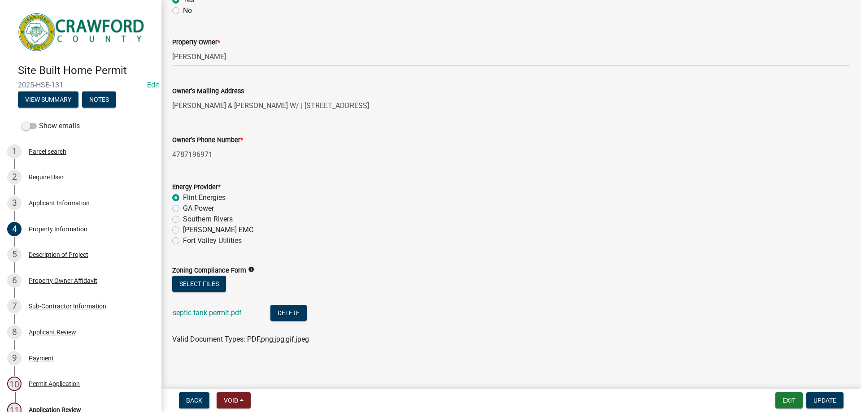
scroll to position [278, 0]
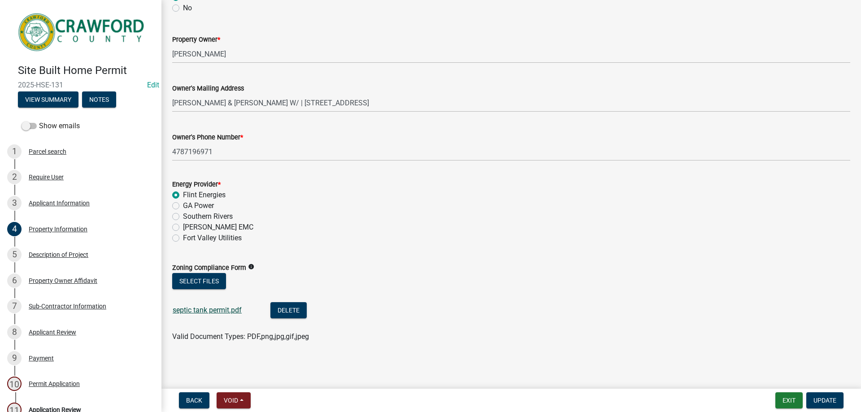
click at [216, 313] on link "septic tank permit.pdf" at bounding box center [207, 310] width 69 height 9
click at [54, 252] on div "Description of Project" at bounding box center [59, 255] width 60 height 6
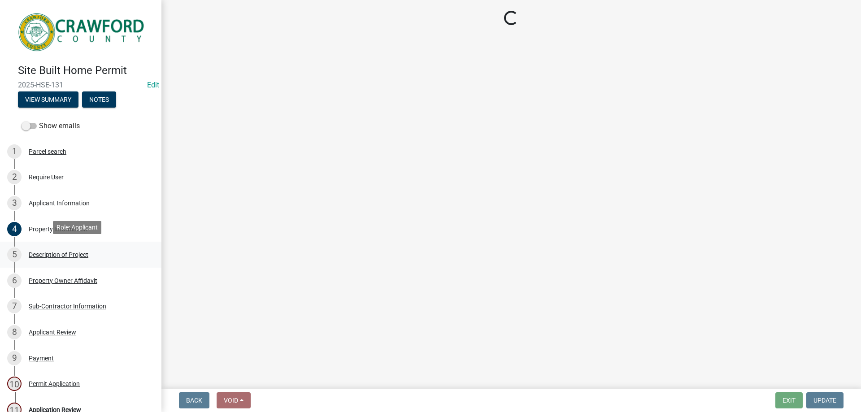
scroll to position [0, 0]
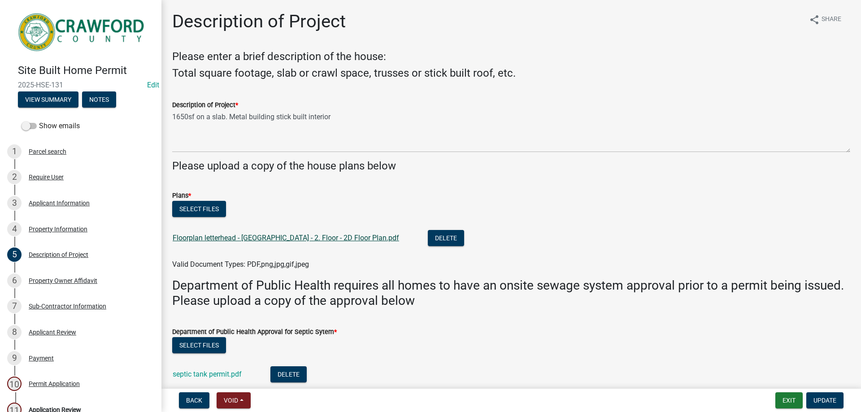
click at [316, 237] on link "Floorplan letterhead - [GEOGRAPHIC_DATA] - 2. Floor - 2D Floor Plan.pdf" at bounding box center [286, 238] width 227 height 9
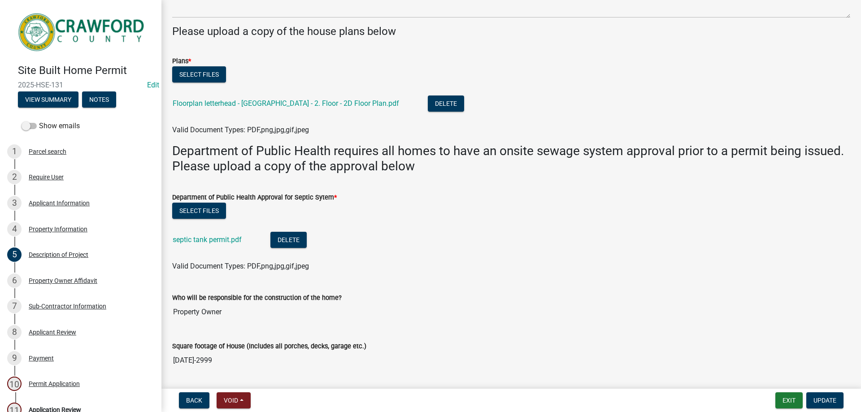
scroll to position [224, 0]
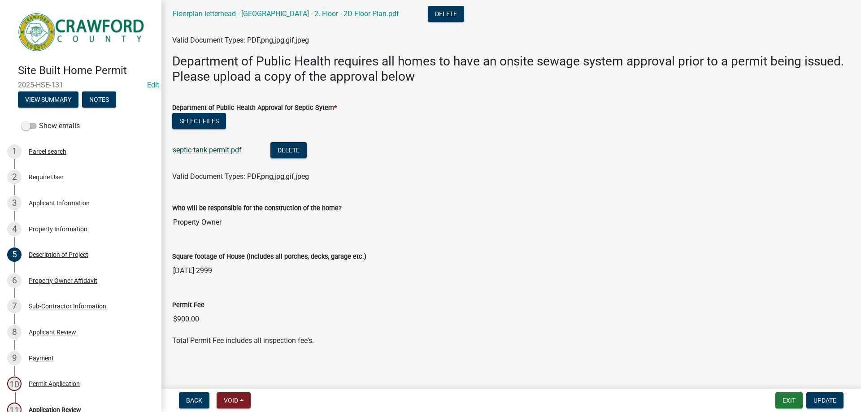
click at [227, 152] on link "septic tank permit.pdf" at bounding box center [207, 150] width 69 height 9
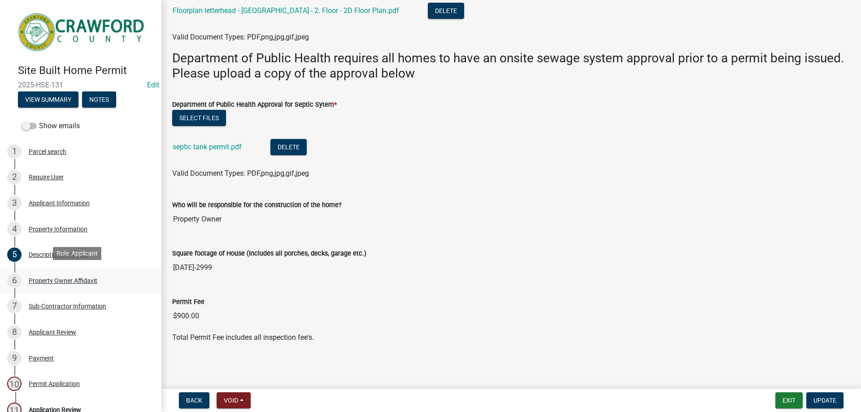
click at [87, 278] on div "Property Owner Affidavit" at bounding box center [63, 281] width 69 height 6
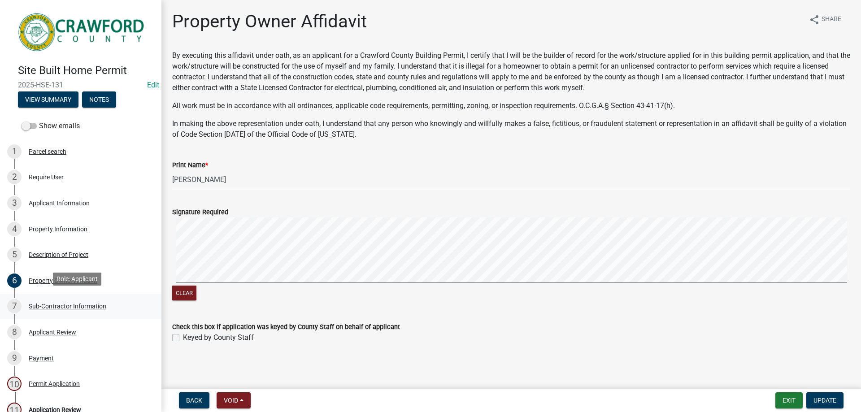
click at [83, 303] on div "Sub-Contractor Information" at bounding box center [68, 306] width 78 height 6
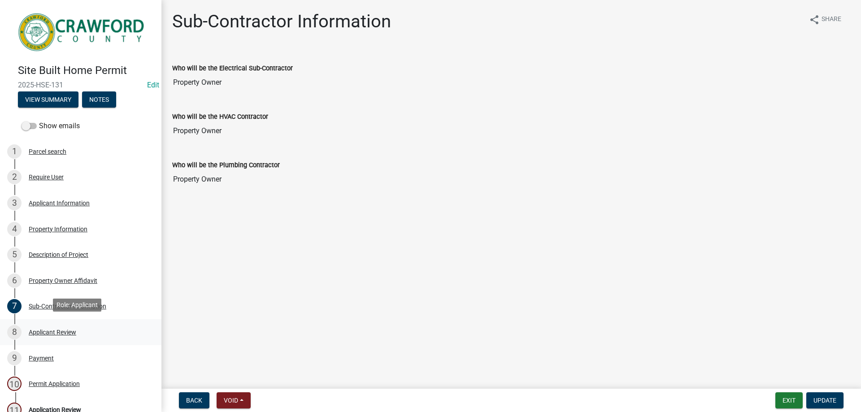
click at [66, 329] on div "Applicant Review" at bounding box center [53, 332] width 48 height 6
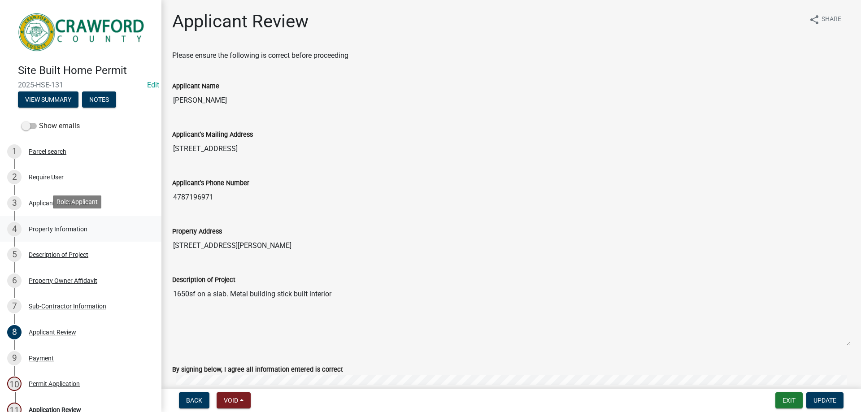
click at [66, 227] on div "Property Information" at bounding box center [58, 229] width 59 height 6
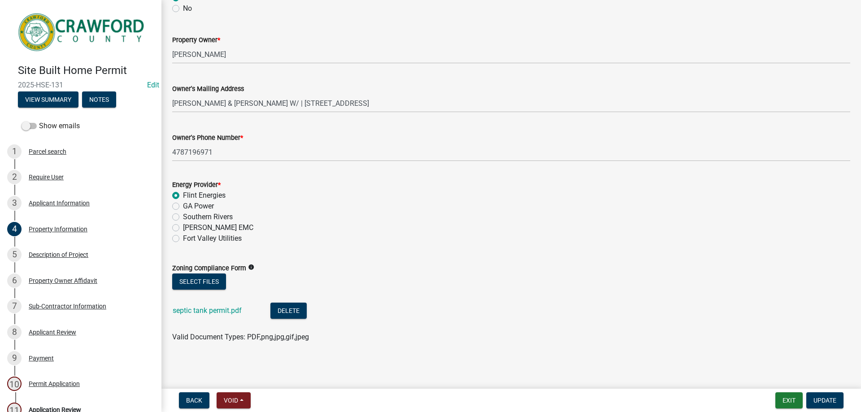
scroll to position [278, 0]
click at [40, 200] on div "Applicant Information" at bounding box center [59, 203] width 61 height 6
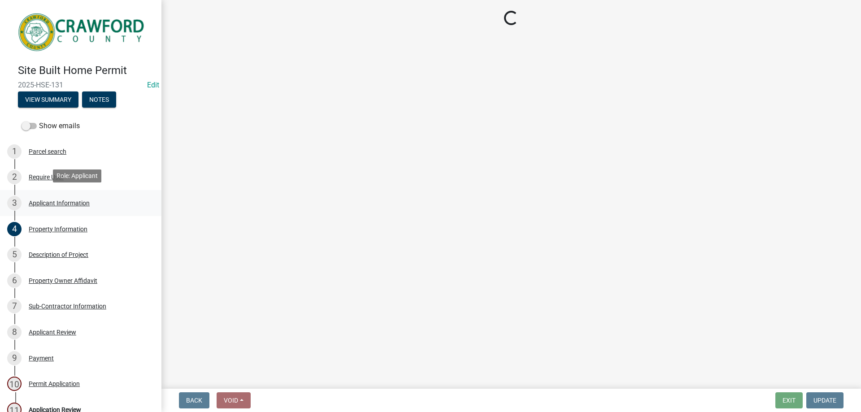
scroll to position [0, 0]
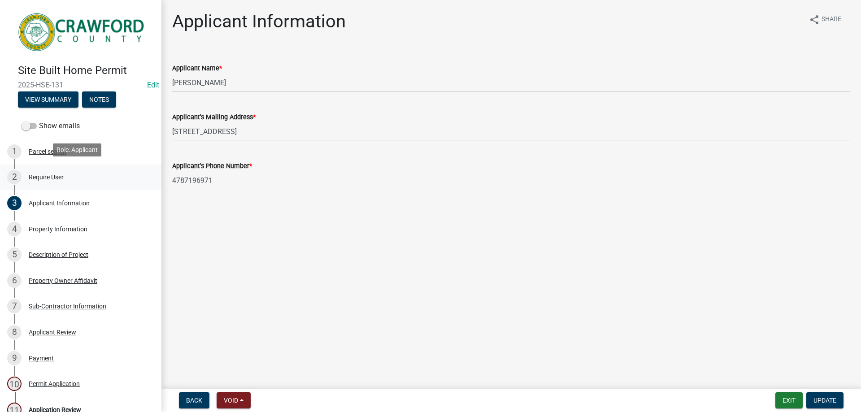
click at [56, 174] on div "Require User" at bounding box center [46, 177] width 35 height 6
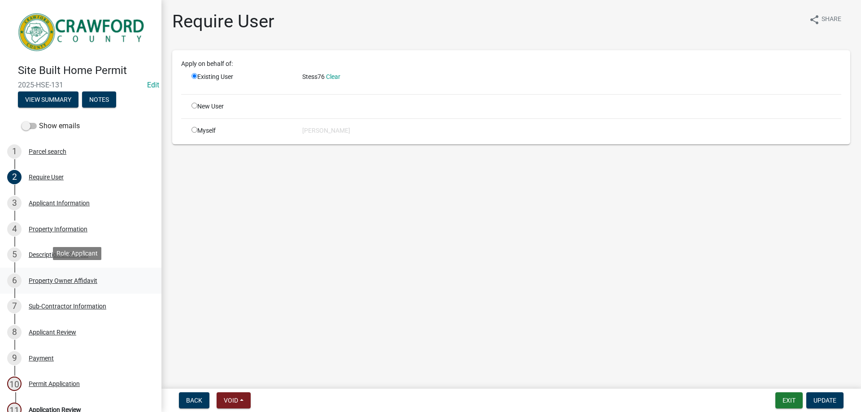
click at [66, 280] on div "Property Owner Affidavit" at bounding box center [63, 281] width 69 height 6
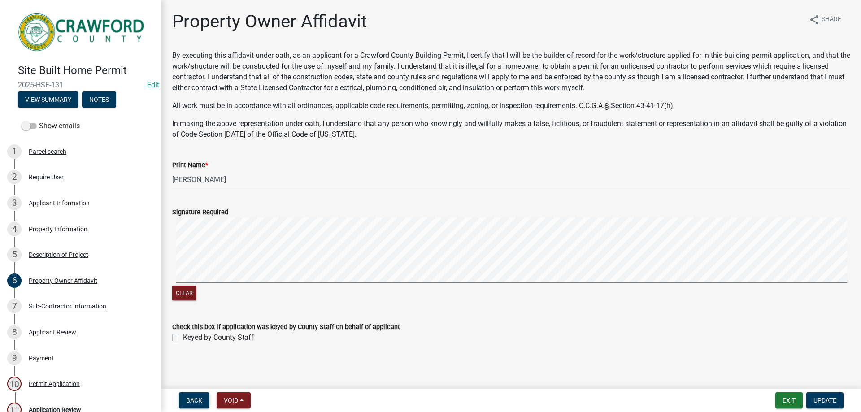
scroll to position [1, 0]
click at [70, 303] on div "Sub-Contractor Information" at bounding box center [68, 306] width 78 height 6
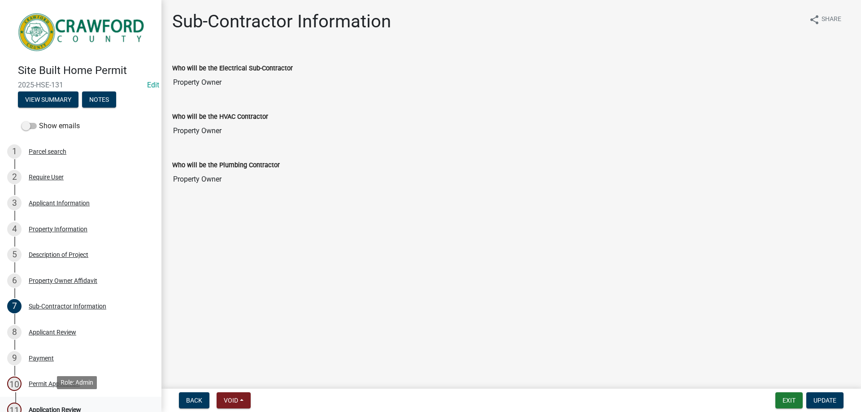
click at [56, 408] on div "Application Review" at bounding box center [55, 410] width 52 height 6
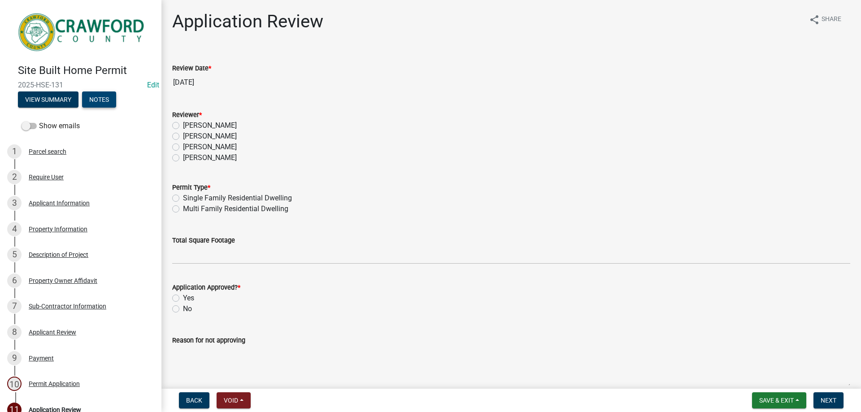
click at [91, 95] on button "Notes" at bounding box center [99, 100] width 34 height 16
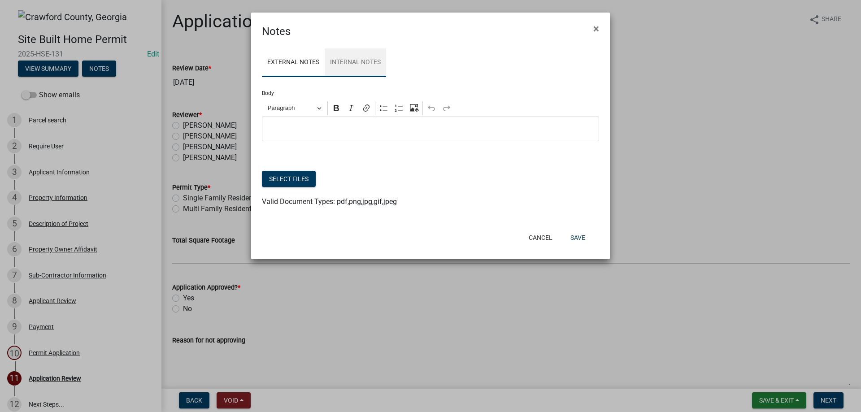
click at [348, 60] on link "Internal Notes" at bounding box center [355, 62] width 61 height 29
click at [333, 127] on p "Editor editing area: main. Press Alt+0 for help." at bounding box center [431, 129] width 328 height 11
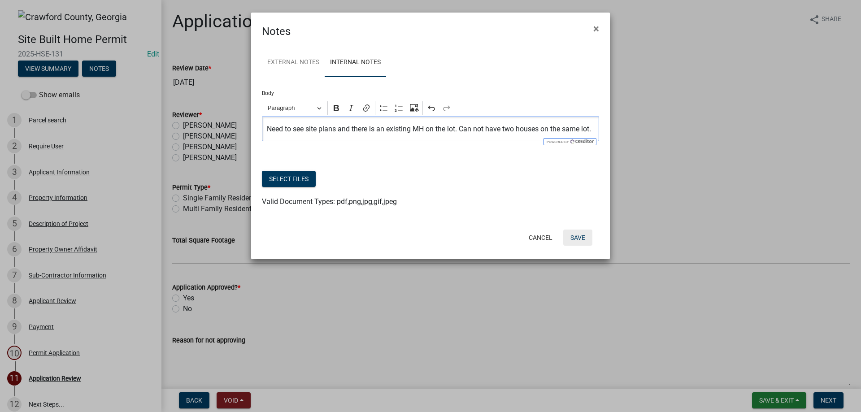
click at [579, 239] on button "Save" at bounding box center [577, 238] width 29 height 16
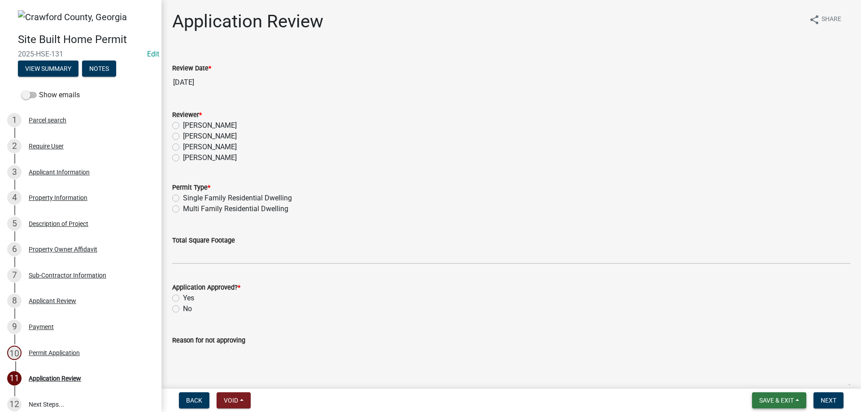
click at [766, 399] on span "Save & Exit" at bounding box center [776, 400] width 35 height 7
click at [760, 380] on button "Save & Exit" at bounding box center [771, 378] width 72 height 22
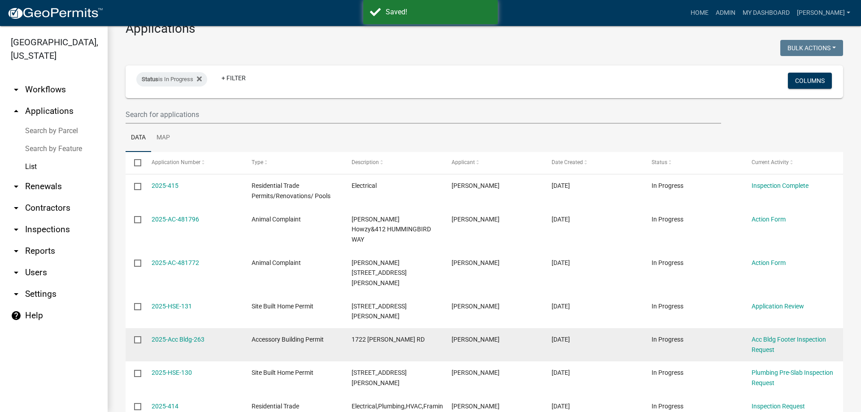
scroll to position [45, 0]
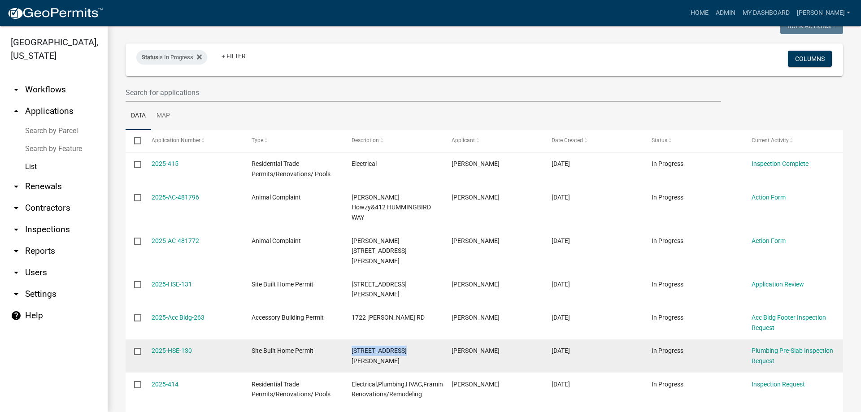
drag, startPoint x: 353, startPoint y: 318, endPoint x: 422, endPoint y: 320, distance: 69.1
click at [422, 346] on div "[STREET_ADDRESS][PERSON_NAME]" at bounding box center [393, 356] width 83 height 21
copy span "[STREET_ADDRESS][PERSON_NAME]"
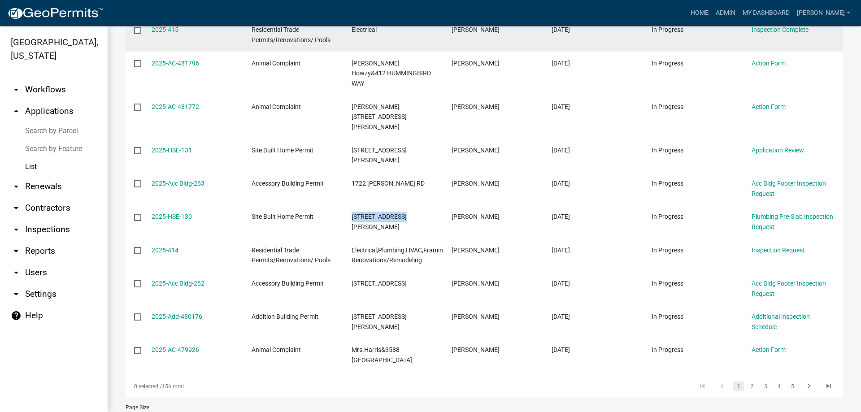
scroll to position [179, 0]
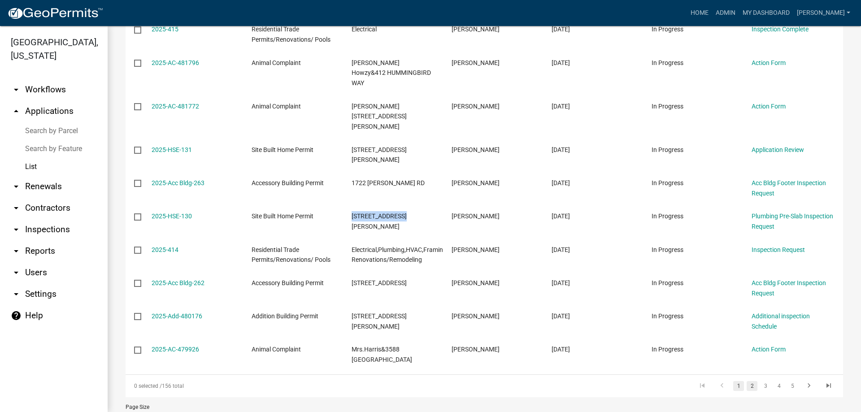
click at [748, 381] on link "2" at bounding box center [752, 386] width 11 height 10
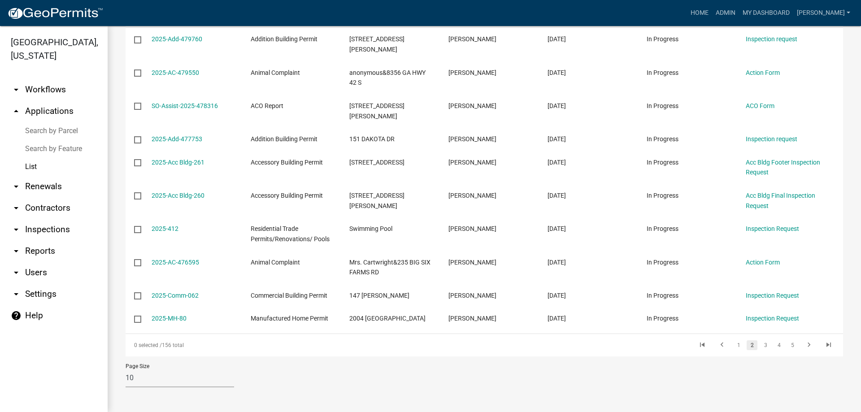
scroll to position [149, 0]
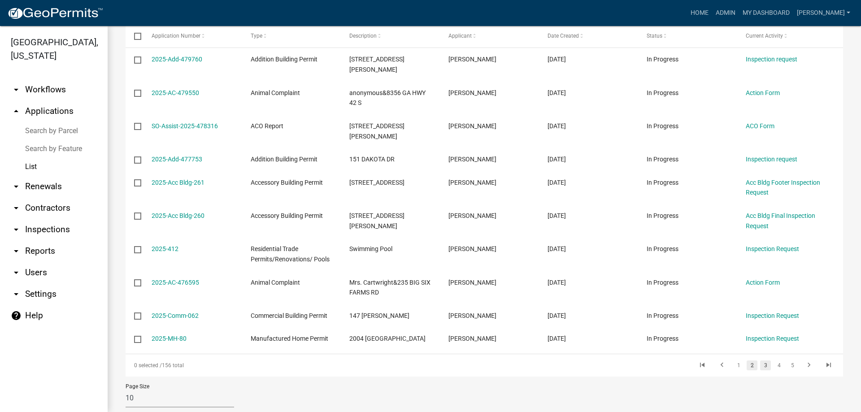
click at [760, 361] on link "3" at bounding box center [765, 366] width 11 height 10
